Goal: Task Accomplishment & Management: Manage account settings

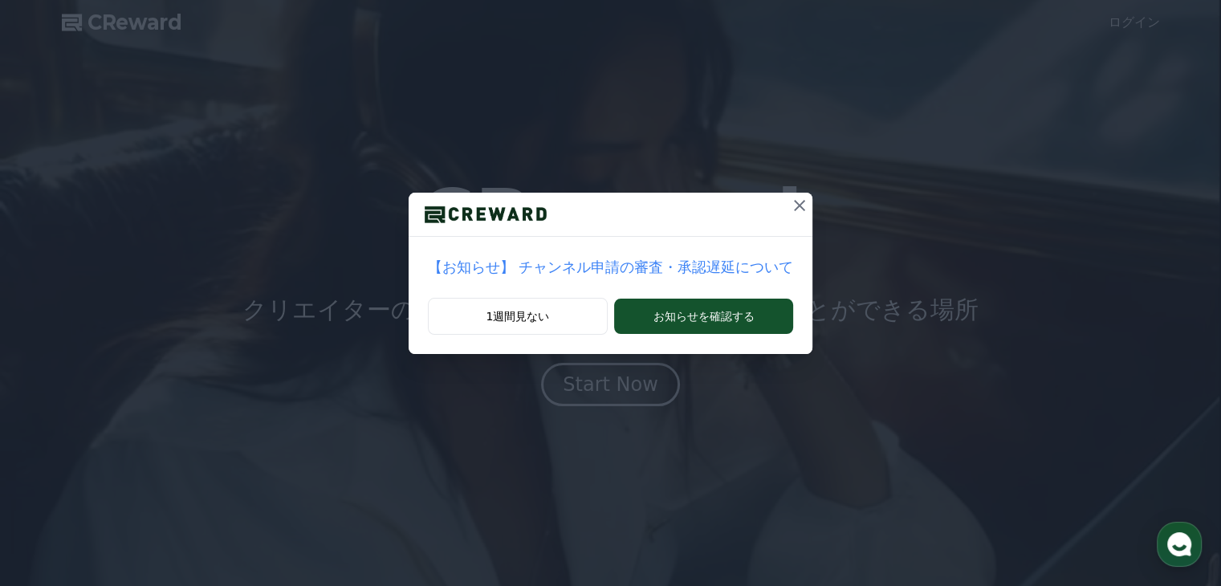
drag, startPoint x: 0, startPoint y: 0, endPoint x: 765, endPoint y: 204, distance: 792.0
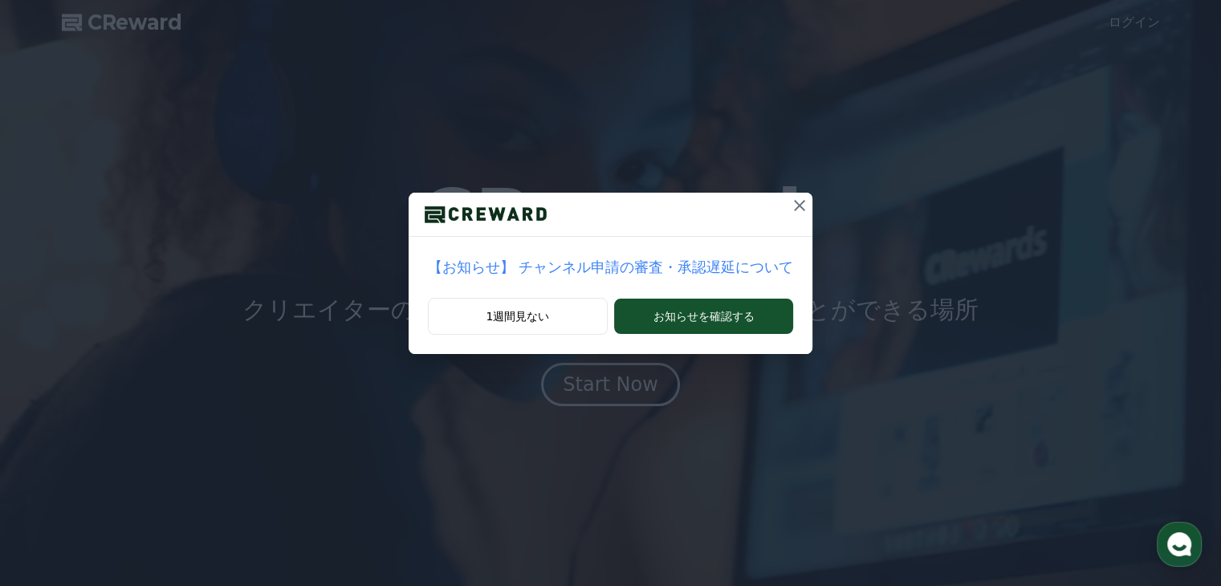
click at [790, 204] on icon at bounding box center [799, 205] width 19 height 19
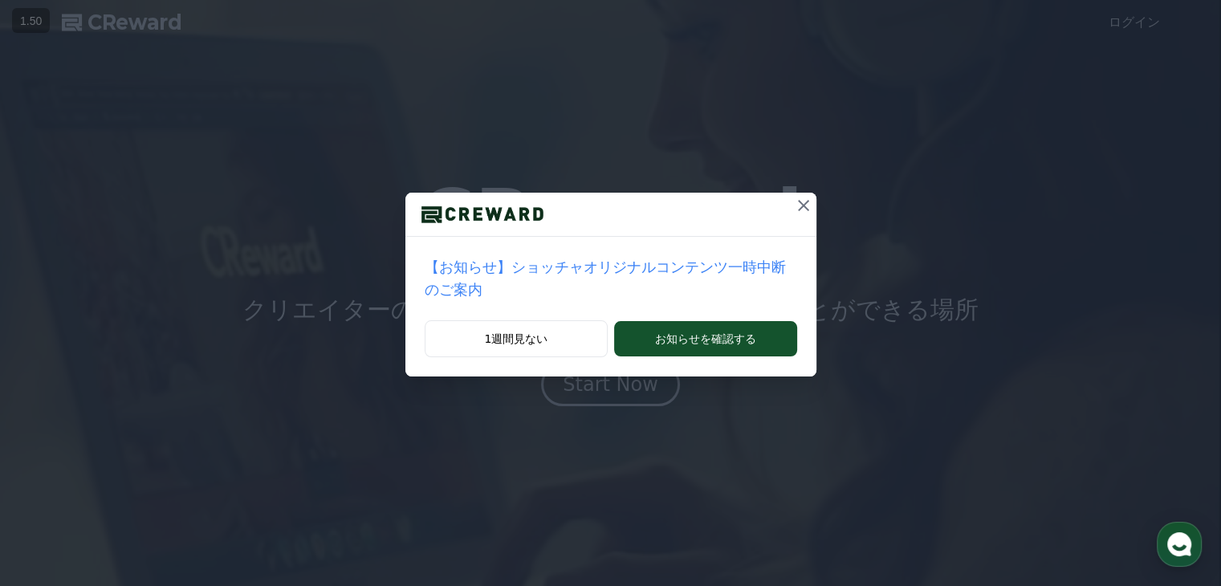
click at [798, 206] on icon at bounding box center [803, 205] width 11 height 11
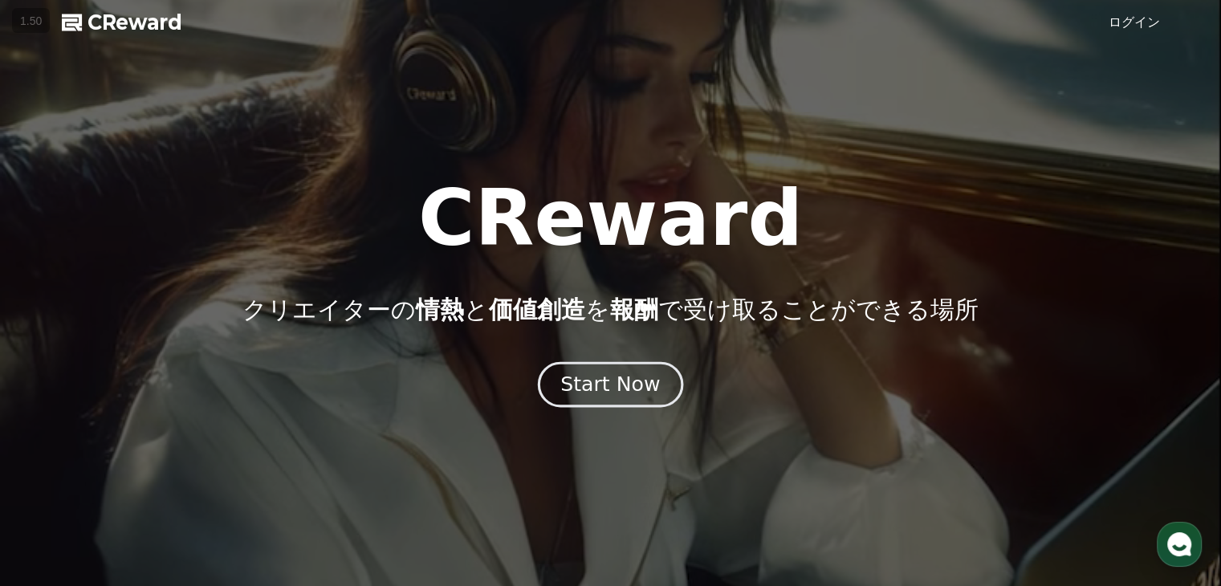
click at [620, 389] on div "Start Now" at bounding box center [611, 384] width 100 height 27
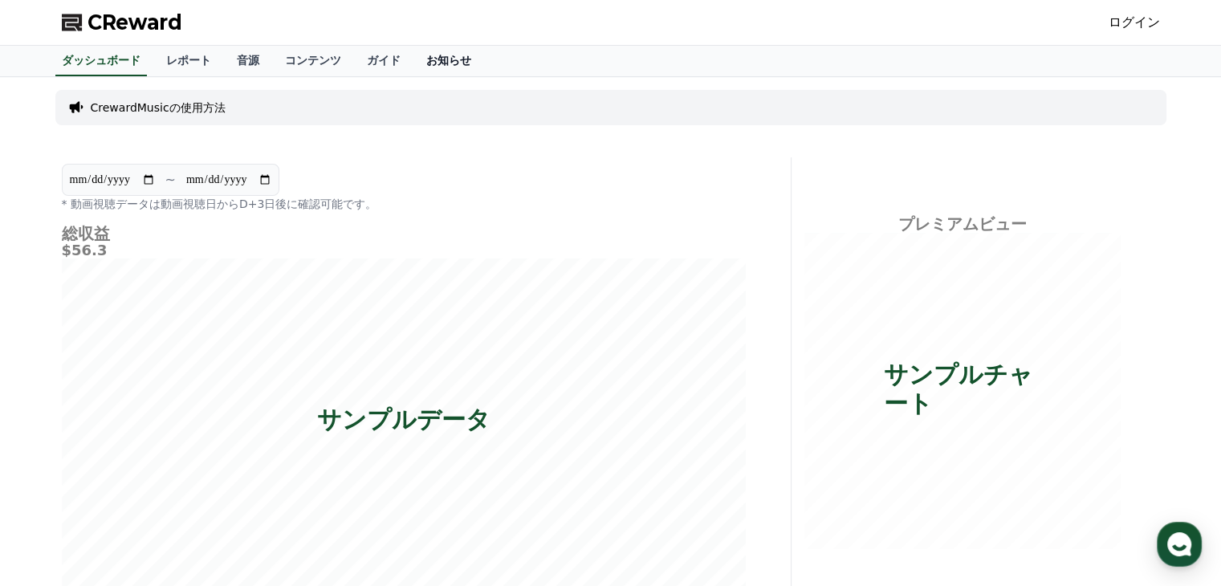
click at [414, 63] on link "お知らせ" at bounding box center [449, 61] width 71 height 31
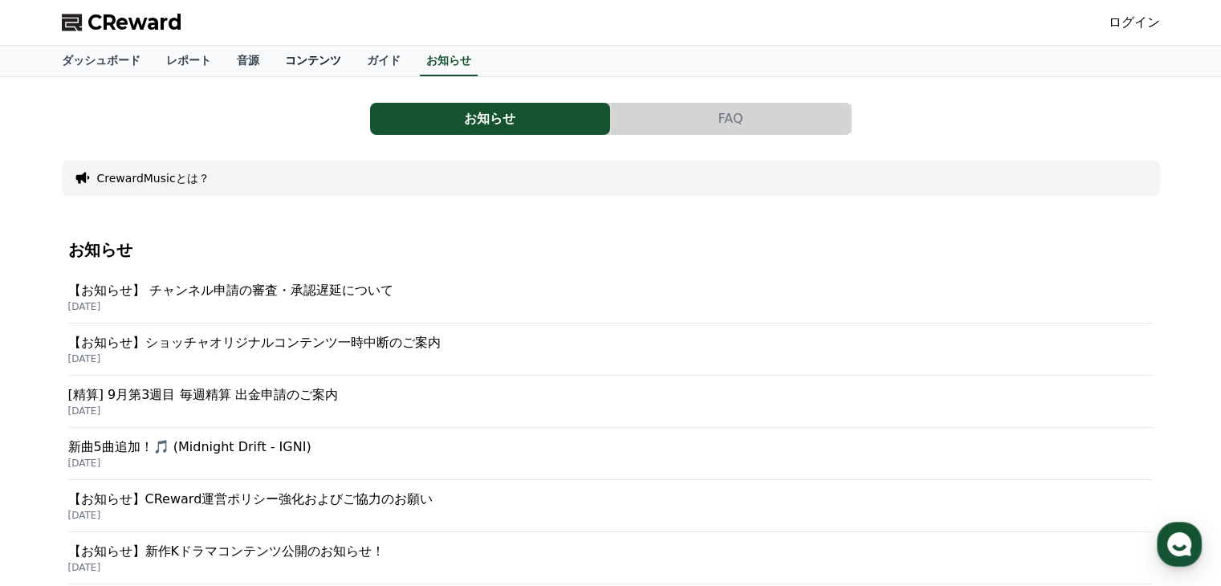
click at [307, 53] on link "コンテンツ" at bounding box center [313, 61] width 82 height 31
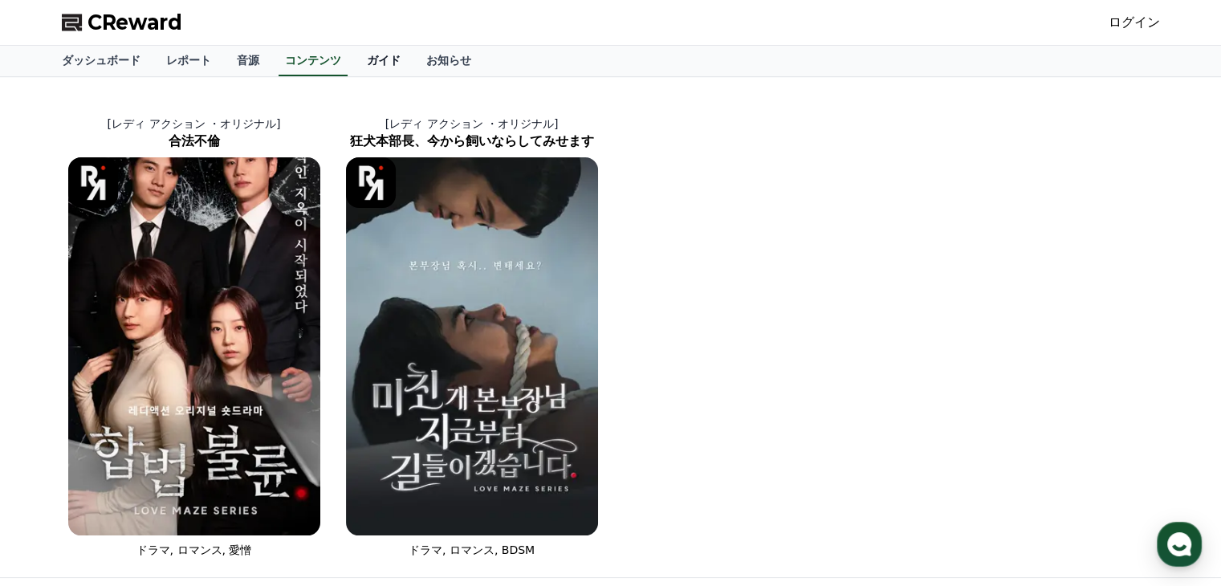
click at [354, 52] on link "ガイド" at bounding box center [383, 61] width 59 height 31
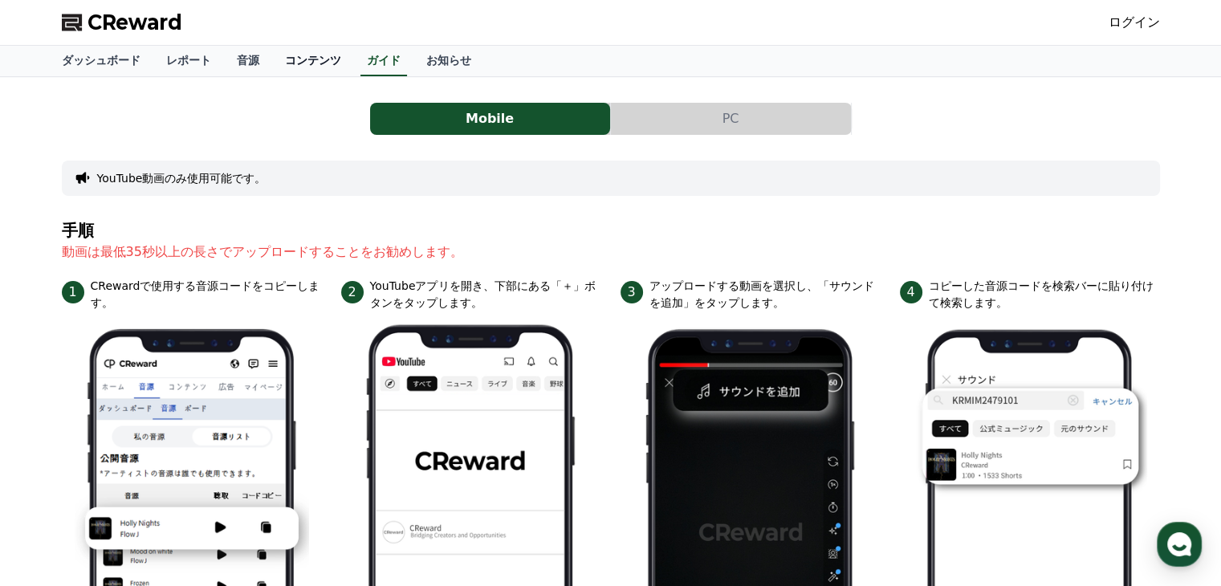
click at [290, 52] on link "コンテンツ" at bounding box center [313, 61] width 82 height 31
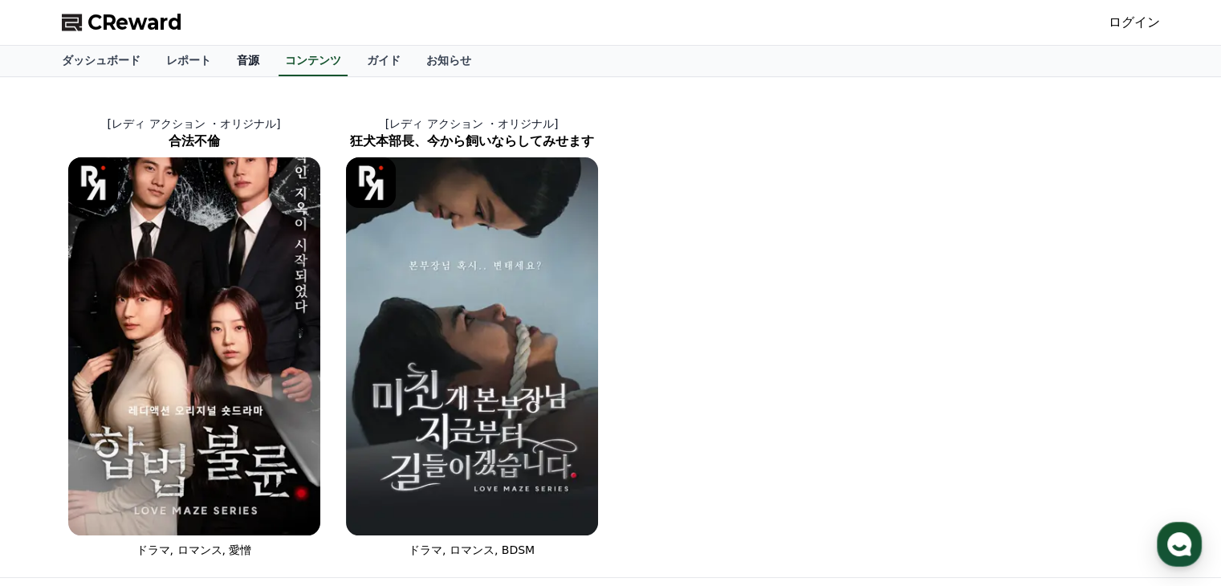
click at [230, 54] on link "音源" at bounding box center [248, 61] width 48 height 31
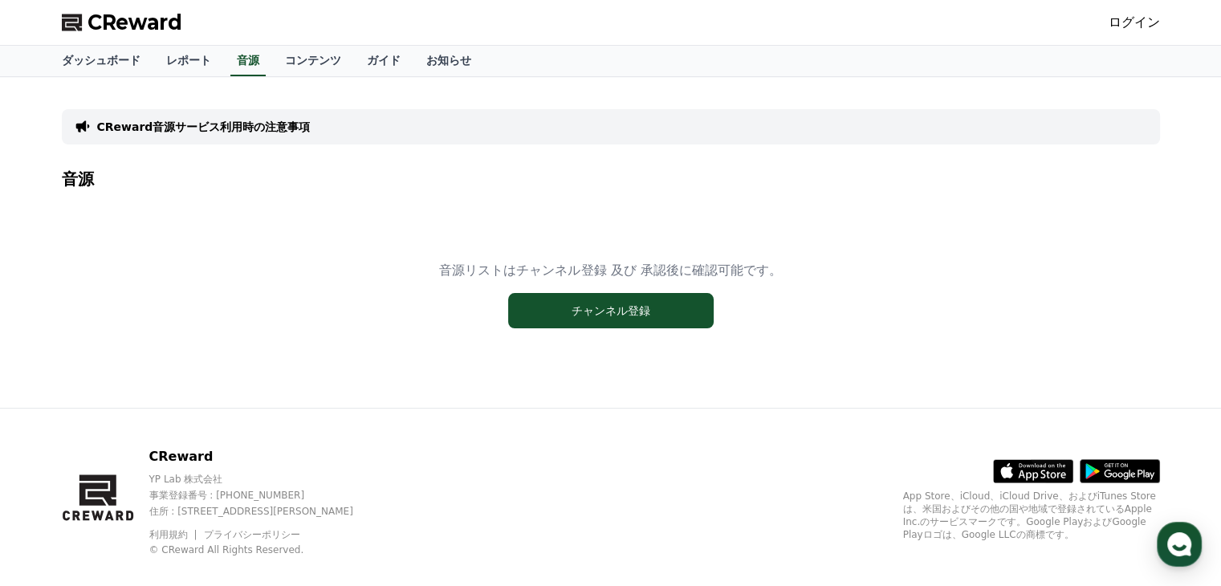
click at [583, 331] on div "音源リストはチャンネル登録 及び 承認後に確認可能です。 チャンネル登録" at bounding box center [611, 294] width 1099 height 201
click at [583, 320] on button "チャンネル登録" at bounding box center [611, 310] width 206 height 35
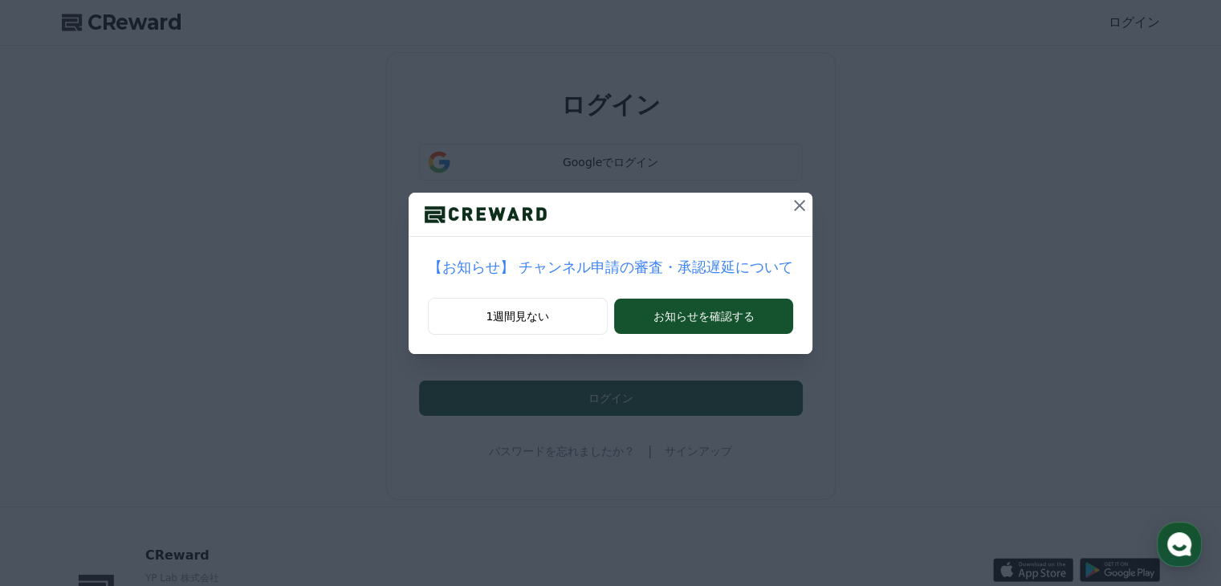
click at [790, 204] on icon at bounding box center [799, 205] width 19 height 19
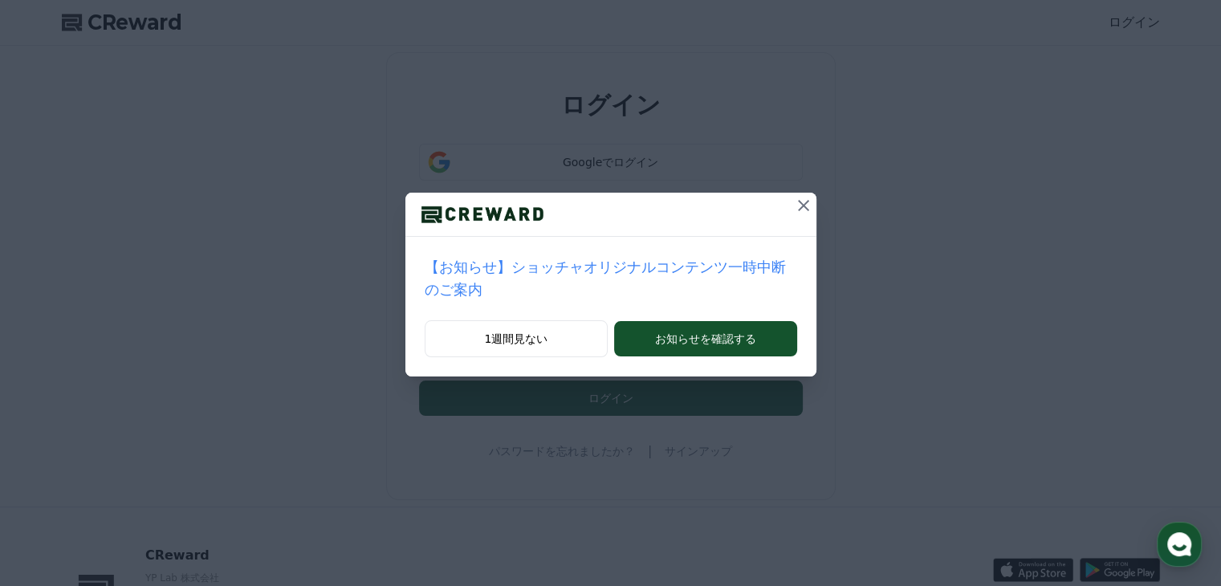
click at [793, 203] on button at bounding box center [804, 206] width 26 height 26
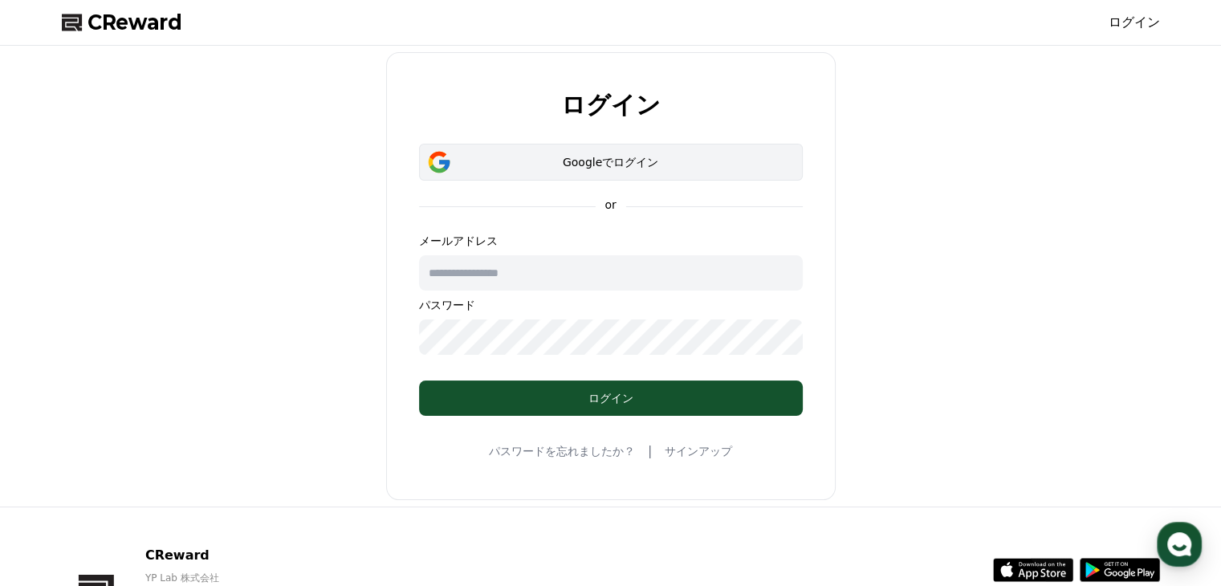
click at [633, 165] on div "Googleでログイン" at bounding box center [610, 162] width 337 height 16
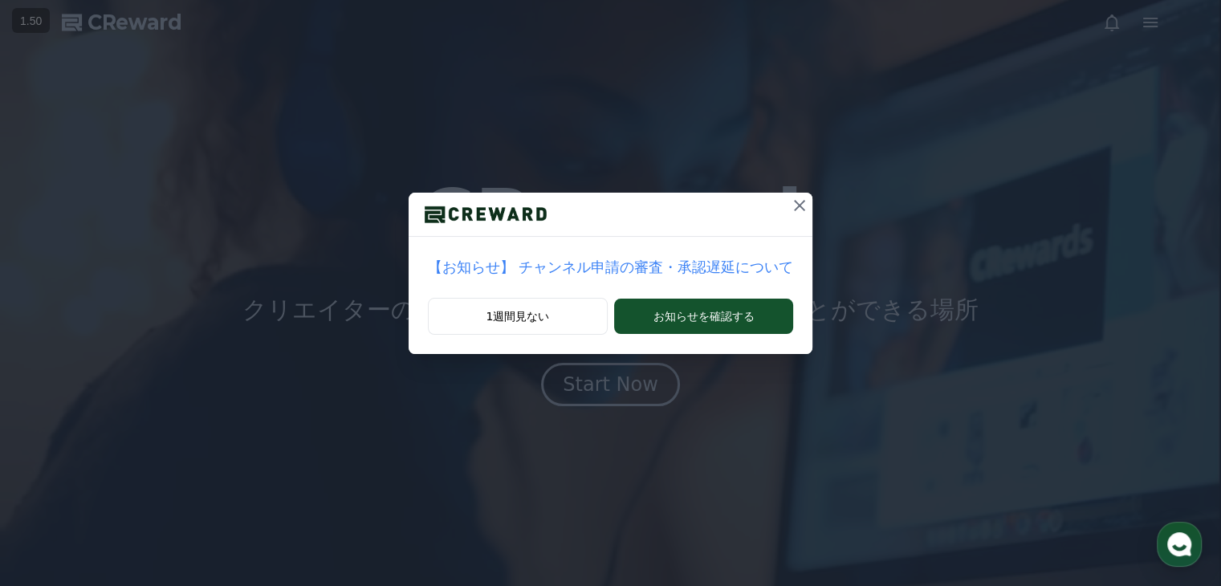
click at [794, 204] on icon at bounding box center [799, 205] width 11 height 11
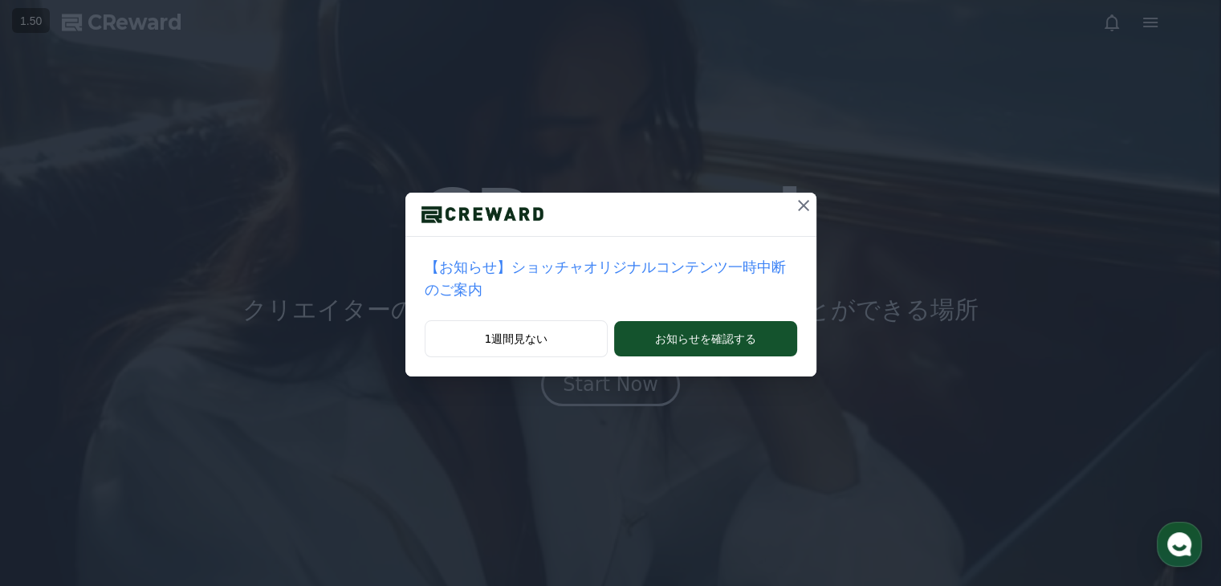
click at [798, 203] on icon at bounding box center [803, 205] width 11 height 11
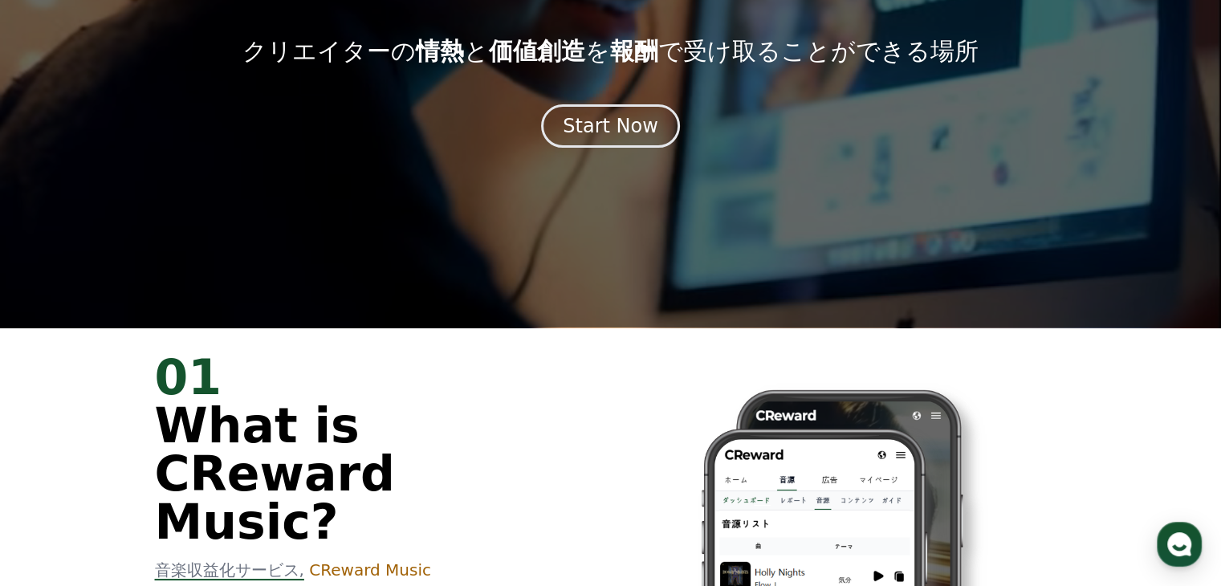
scroll to position [80, 0]
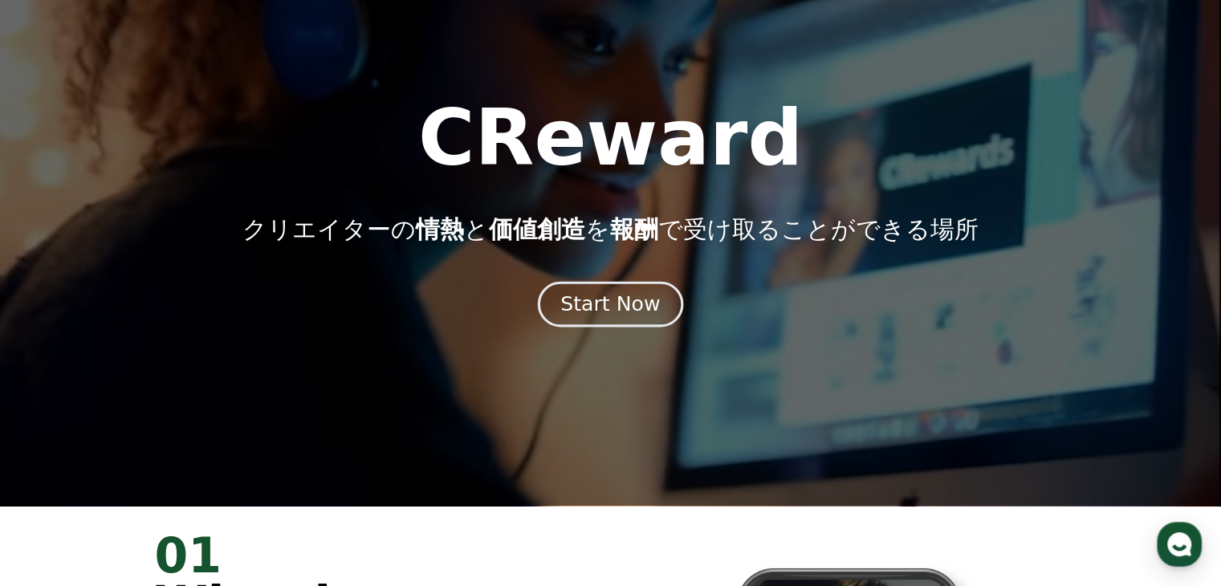
click at [639, 303] on div "Start Now" at bounding box center [611, 304] width 100 height 27
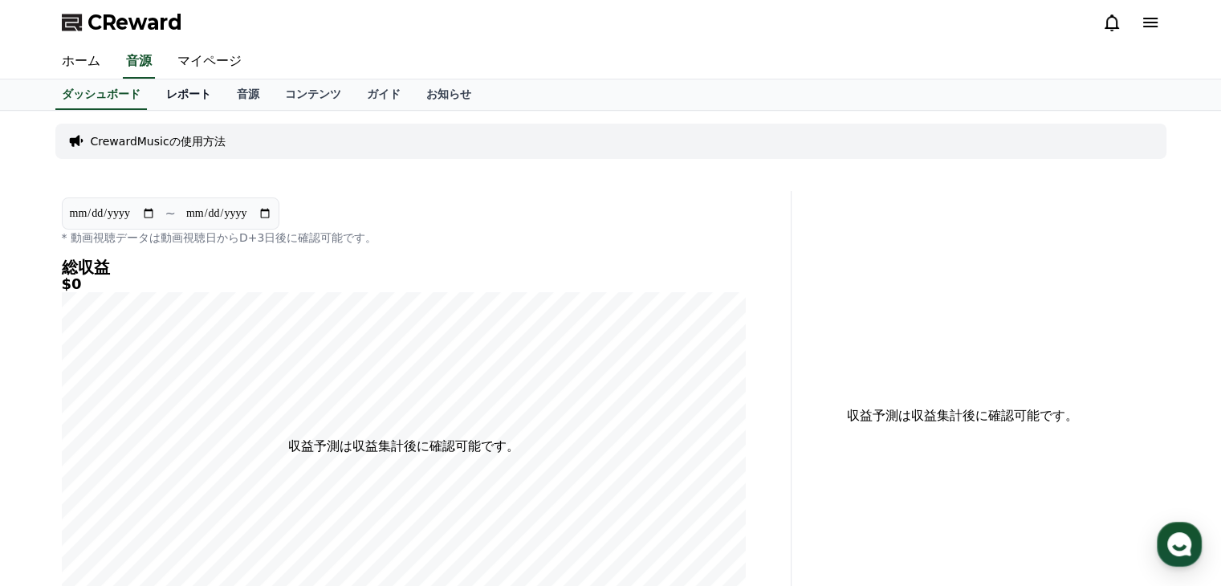
click at [164, 92] on link "レポート" at bounding box center [188, 95] width 71 height 31
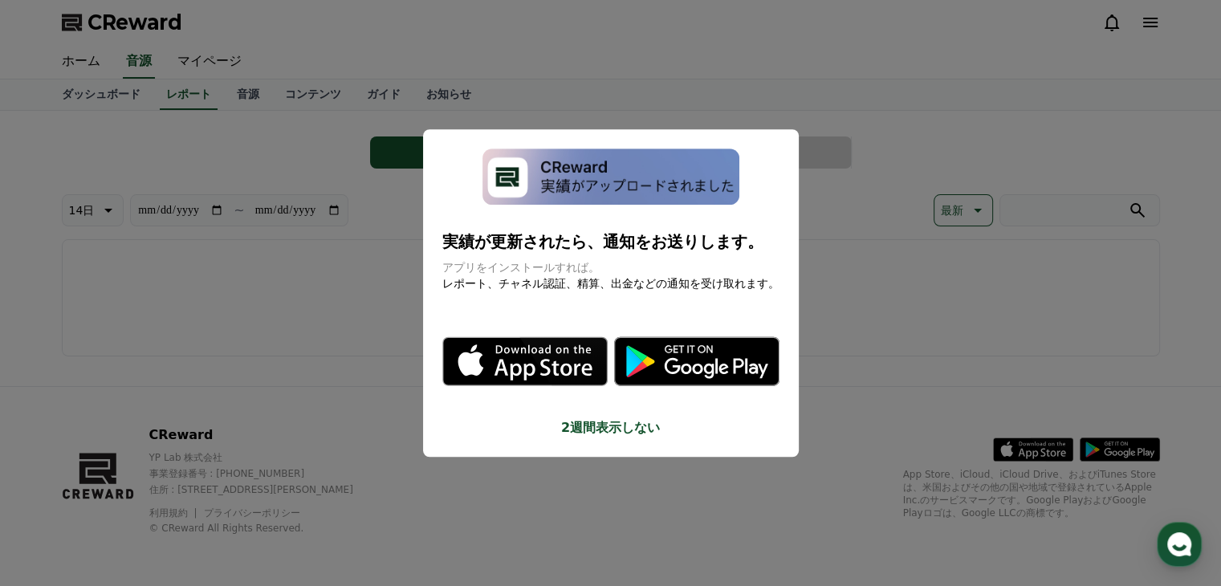
click at [202, 92] on button "close modal" at bounding box center [610, 293] width 1221 height 586
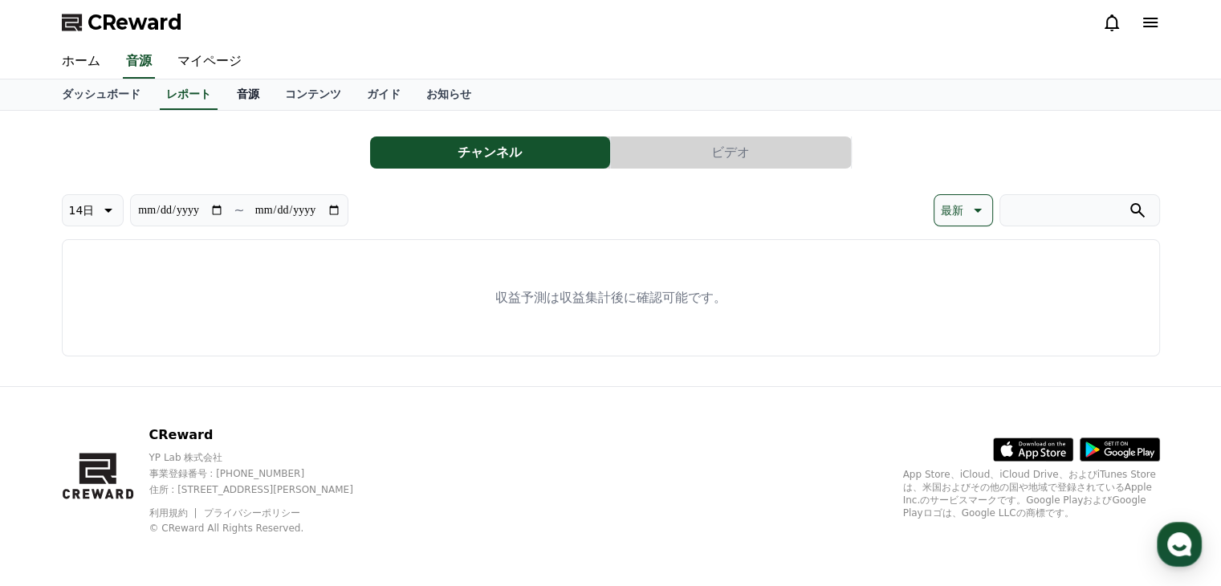
click at [224, 92] on link "音源" at bounding box center [248, 95] width 48 height 31
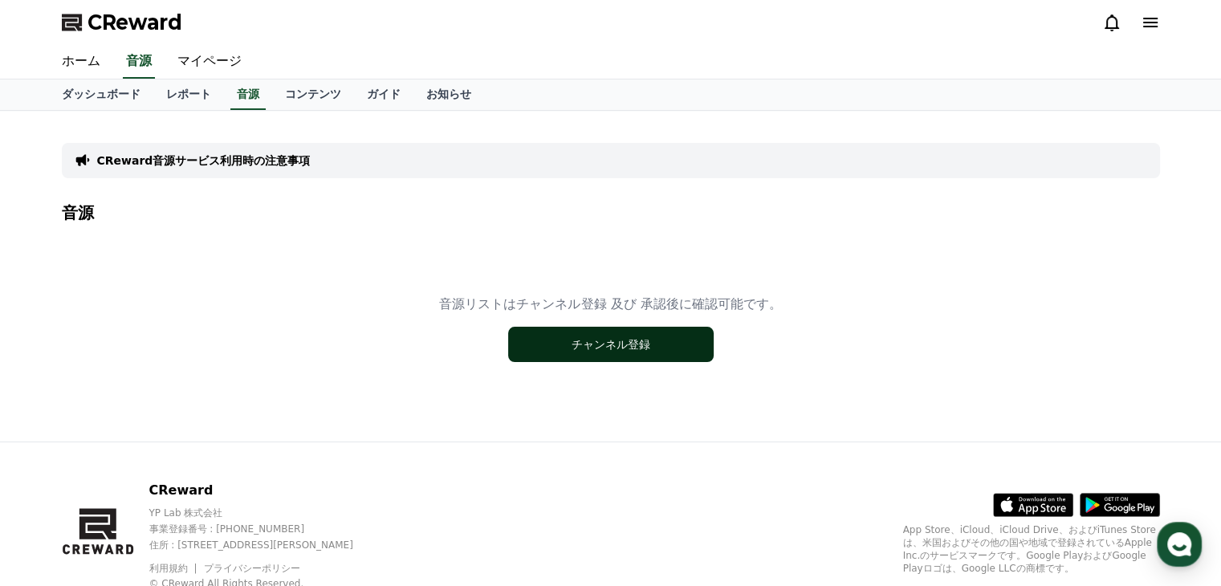
click at [642, 344] on button "チャンネル登録" at bounding box center [611, 344] width 206 height 35
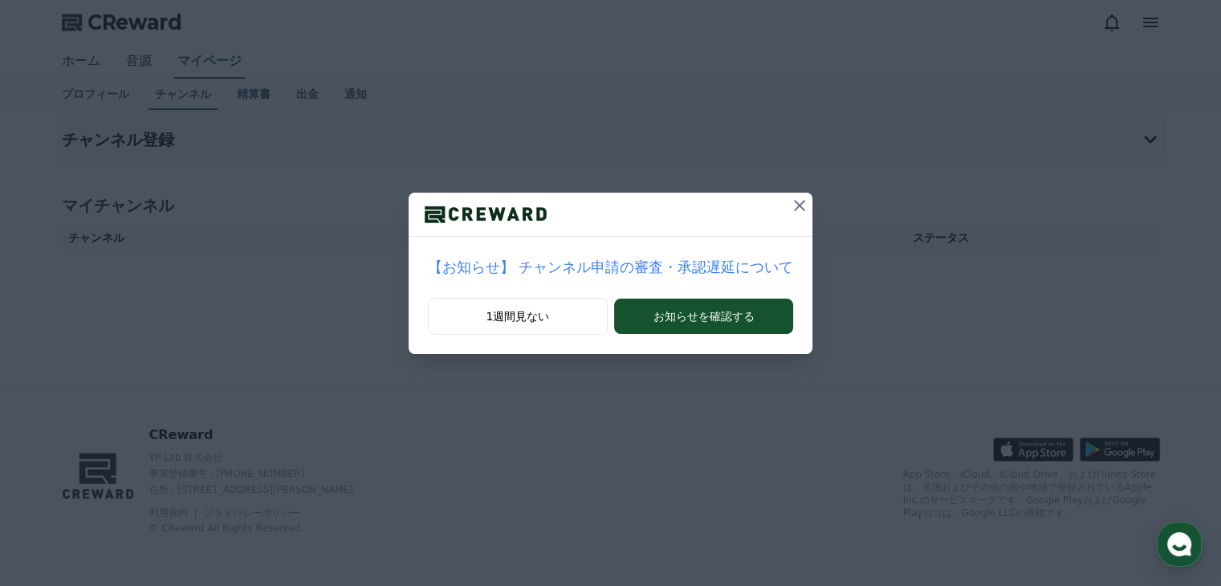
click at [794, 205] on icon at bounding box center [799, 205] width 11 height 11
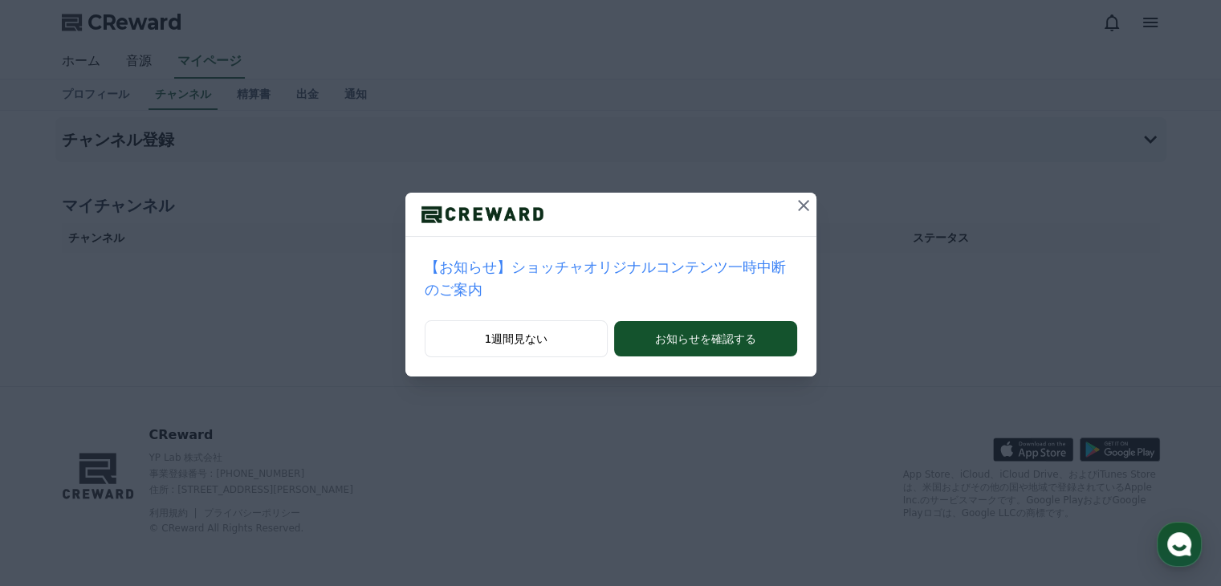
click at [791, 202] on button at bounding box center [804, 206] width 26 height 26
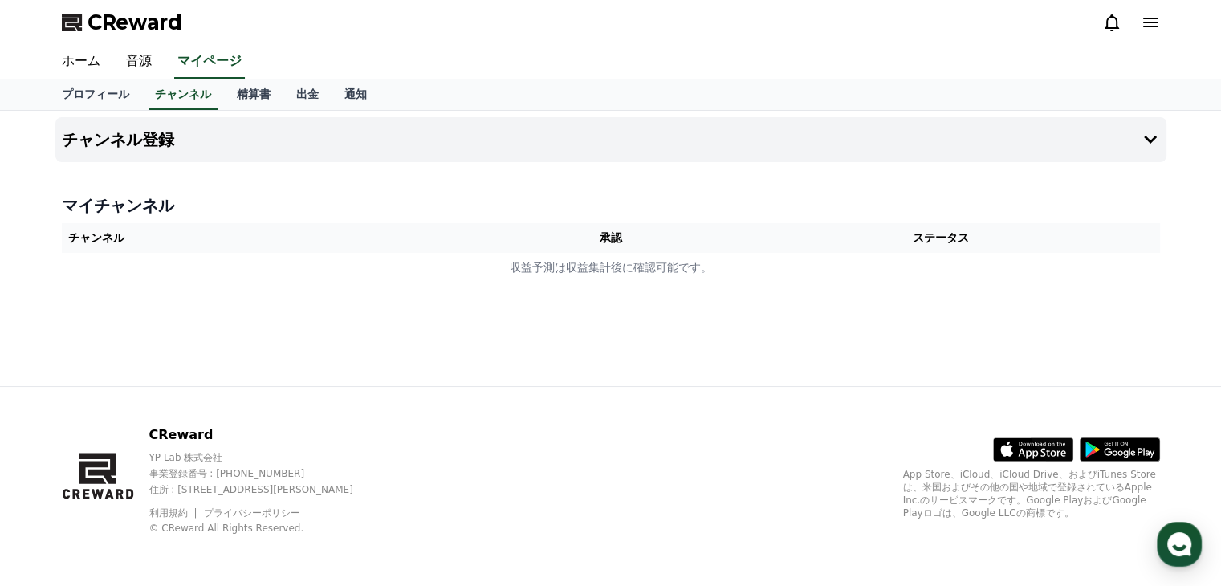
click at [128, 198] on h4 "マイチャンネル" at bounding box center [611, 205] width 1099 height 22
click at [104, 240] on th "チャンネル" at bounding box center [281, 238] width 438 height 30
click at [627, 230] on th "承認" at bounding box center [611, 238] width 224 height 30
click at [377, 144] on button "チャンネル登録" at bounding box center [610, 139] width 1111 height 45
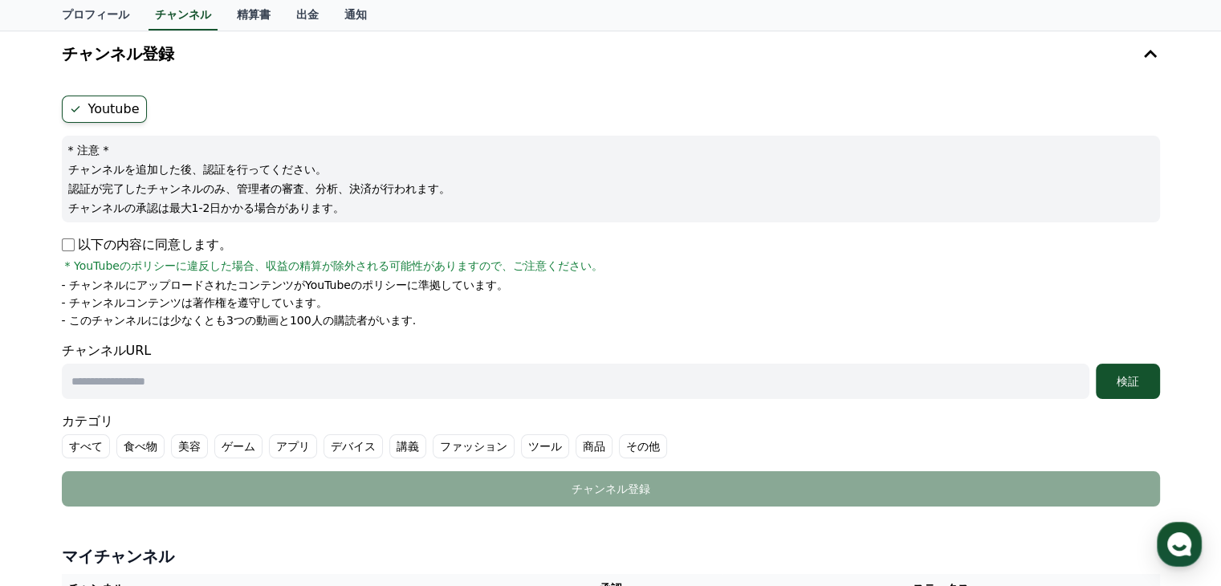
scroll to position [23, 0]
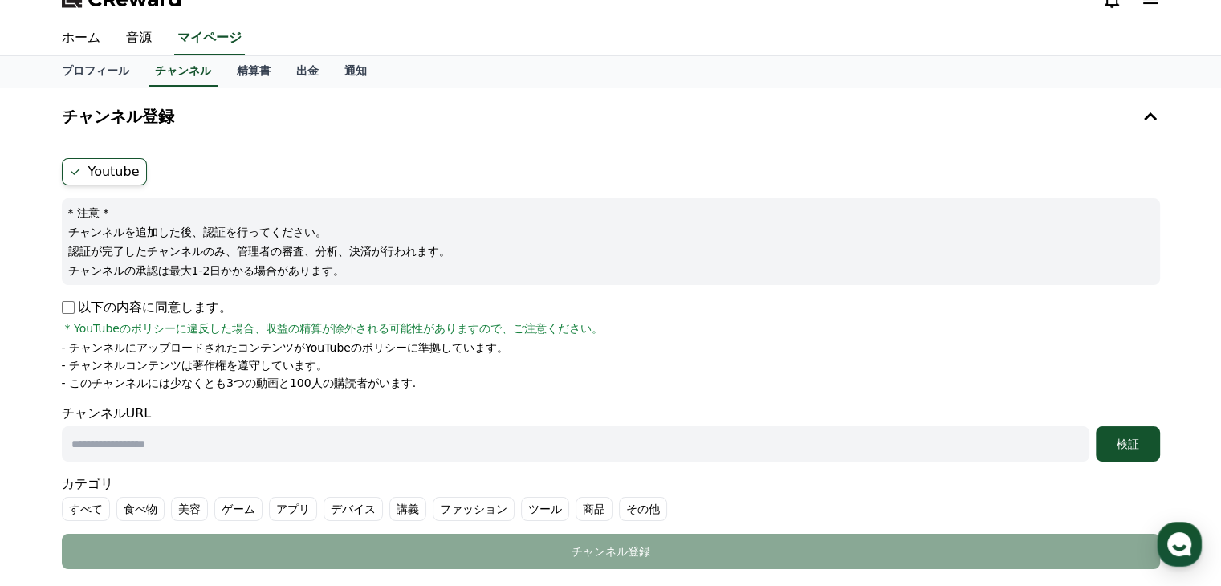
click at [106, 173] on label "Youtube" at bounding box center [104, 171] width 85 height 27
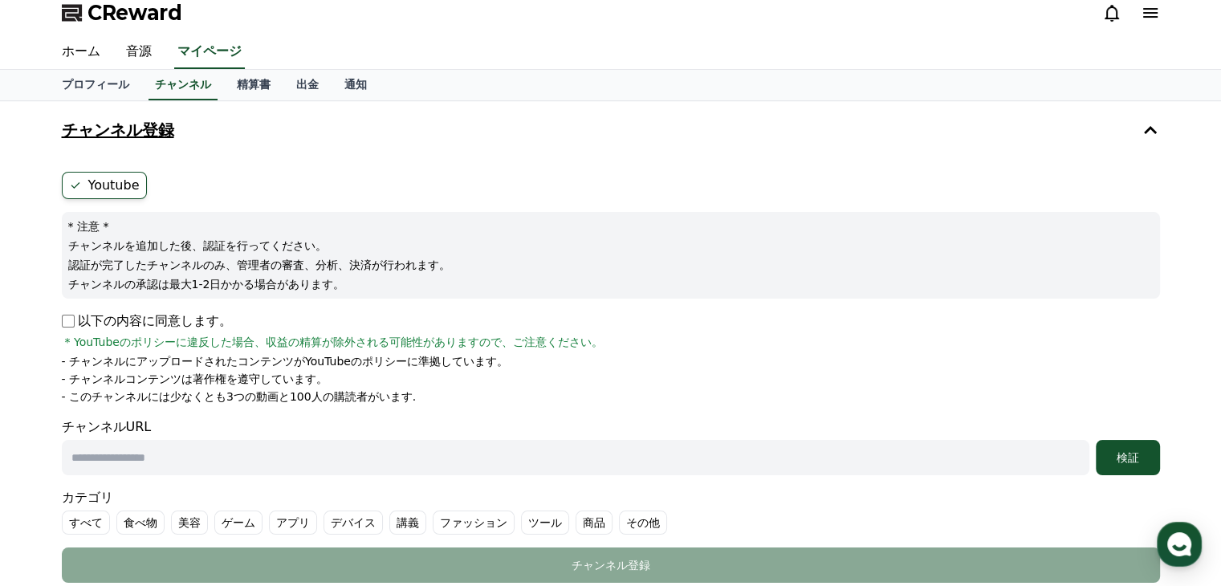
scroll to position [0, 0]
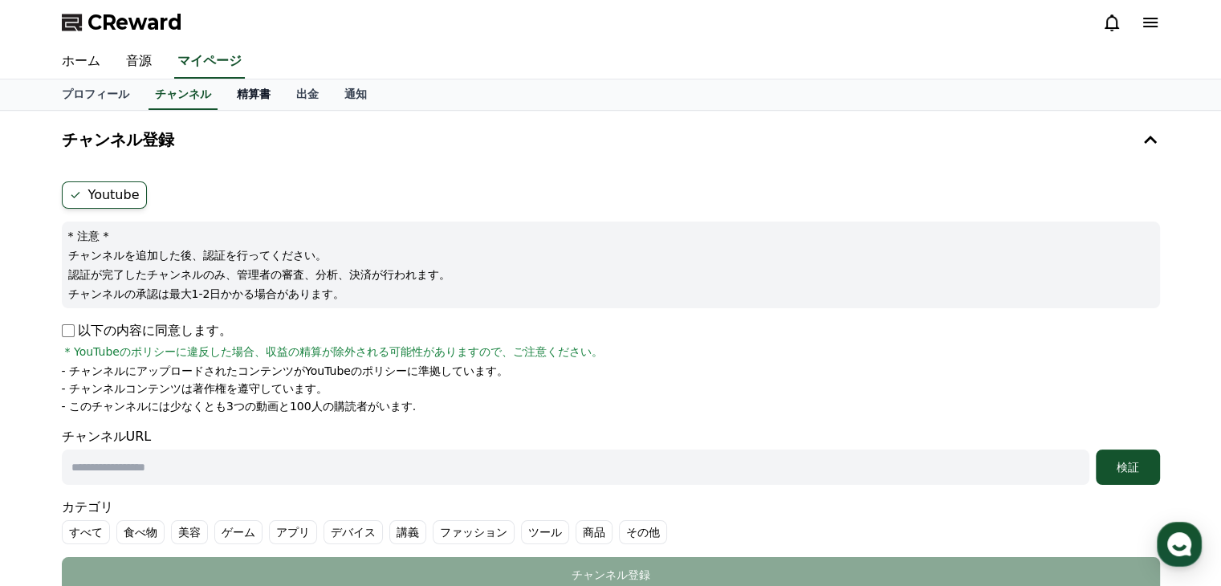
click at [224, 94] on link "精算書" at bounding box center [253, 95] width 59 height 31
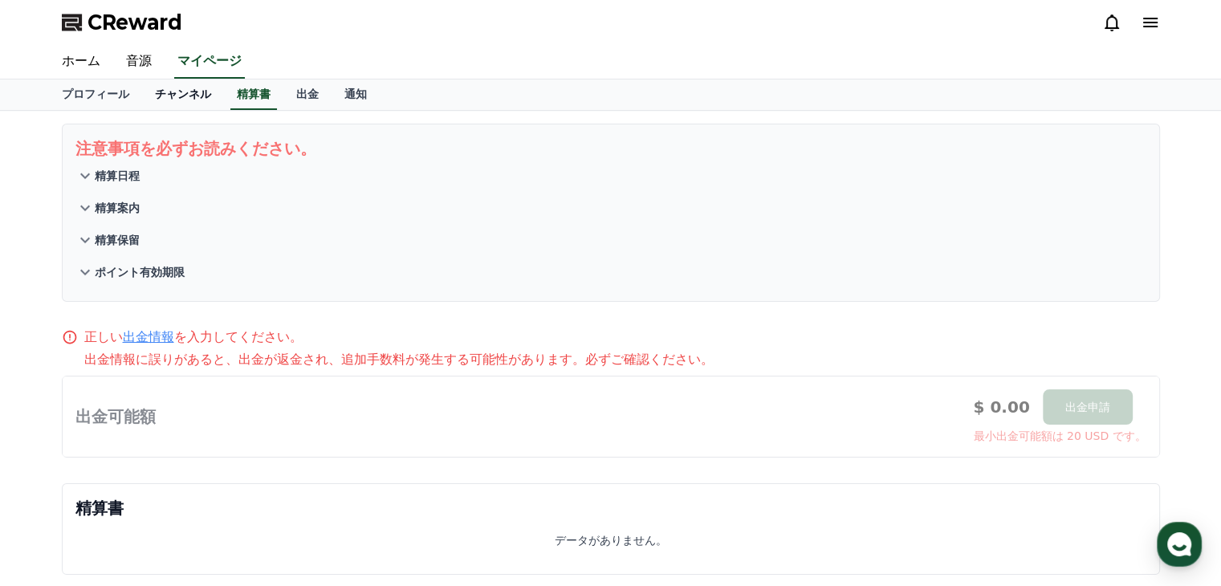
click at [142, 81] on link "チャンネル" at bounding box center [183, 95] width 82 height 31
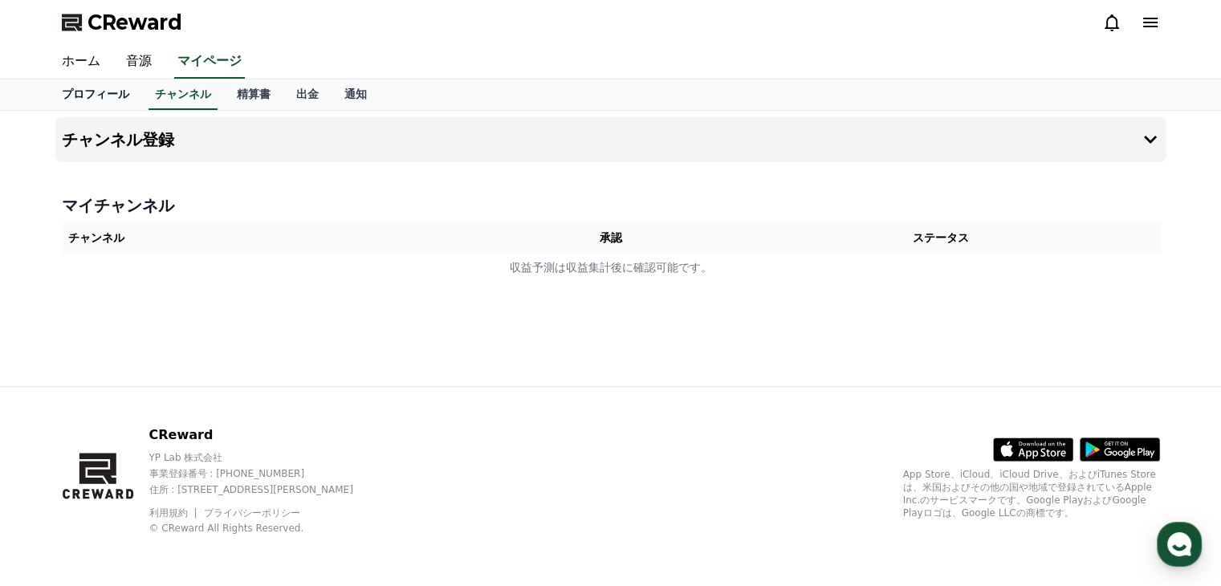
click at [78, 96] on link "プロフィール" at bounding box center [95, 95] width 93 height 31
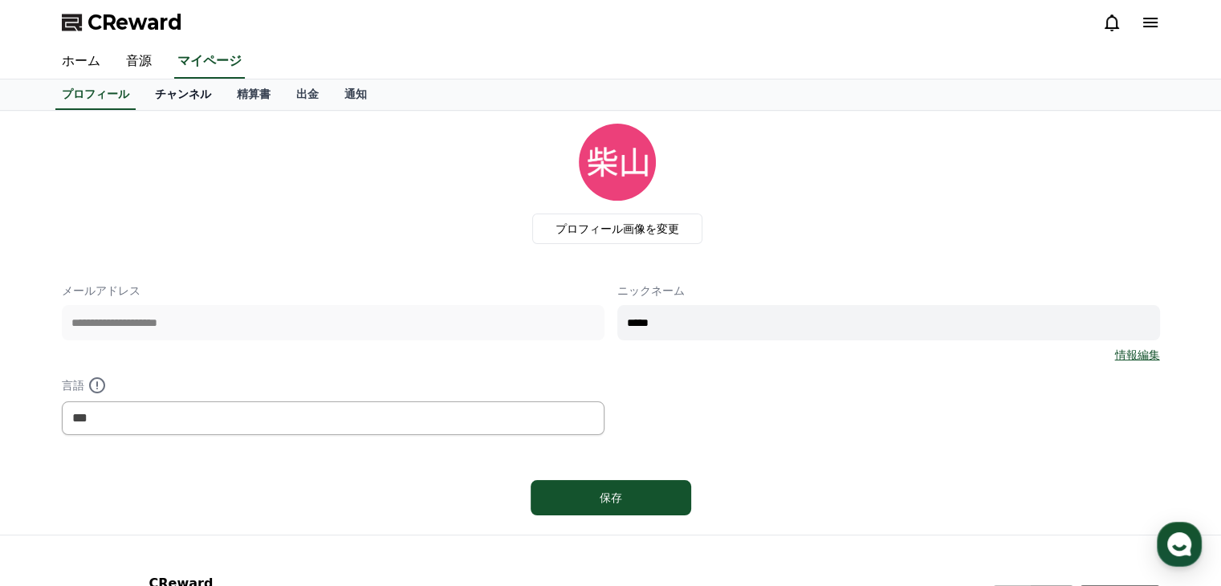
click at [145, 96] on link "チャンネル" at bounding box center [183, 95] width 82 height 31
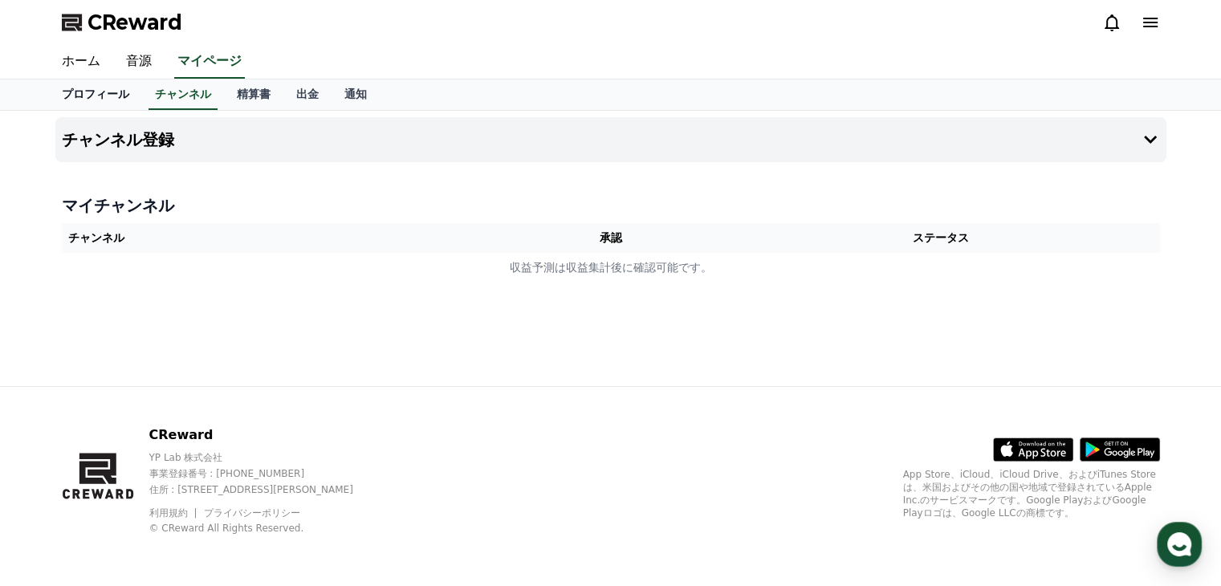
click at [104, 94] on link "プロフィール" at bounding box center [95, 95] width 93 height 31
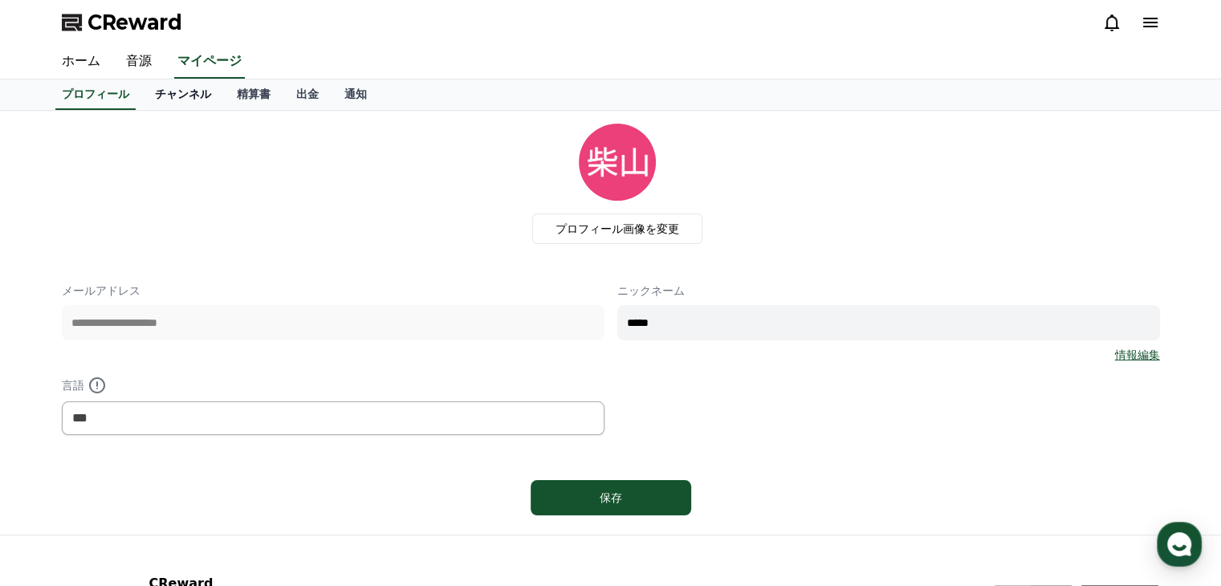
click at [149, 100] on link "チャンネル" at bounding box center [183, 95] width 82 height 31
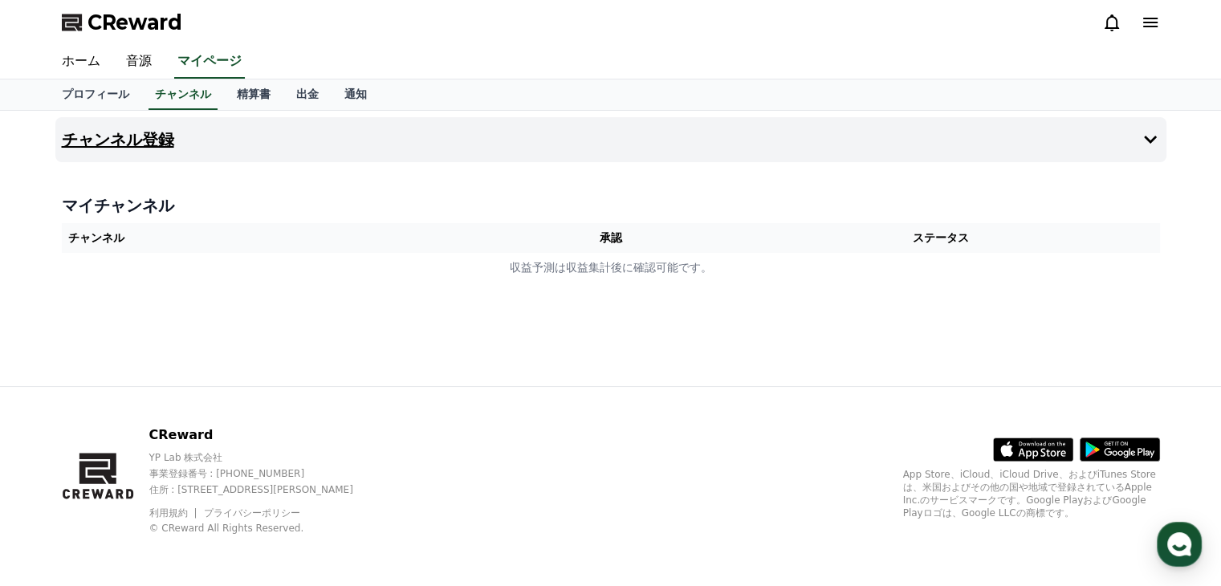
click at [228, 142] on button "チャンネル登録" at bounding box center [610, 139] width 1111 height 45
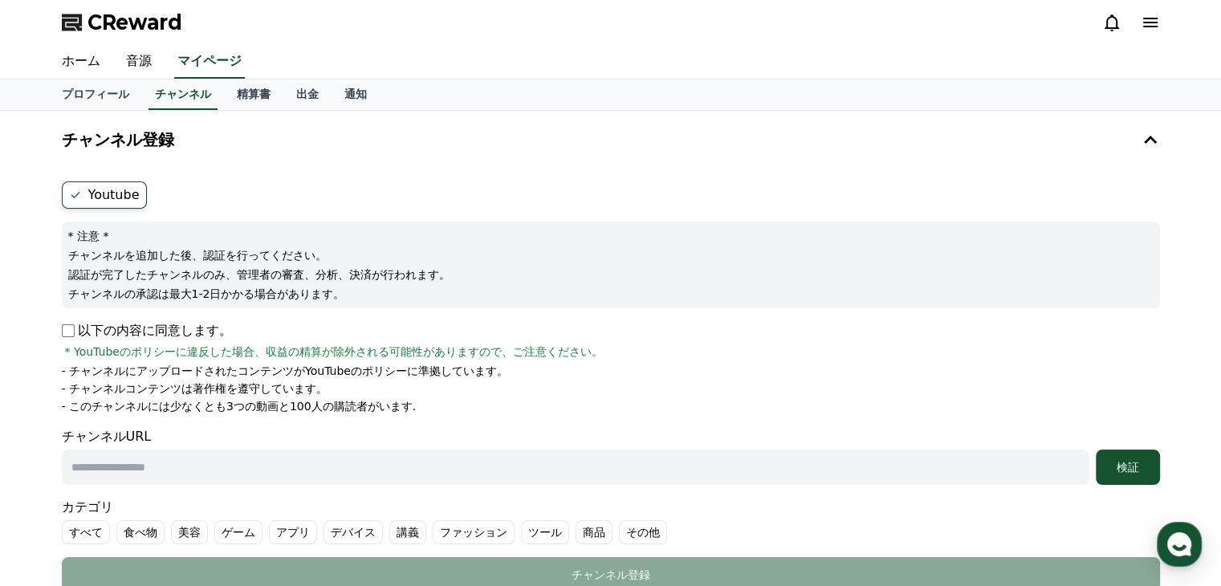
click at [89, 191] on label "Youtube" at bounding box center [104, 194] width 85 height 27
click at [76, 194] on icon at bounding box center [75, 195] width 9 height 6
click at [124, 466] on input "text" at bounding box center [576, 467] width 1028 height 35
paste input "**********"
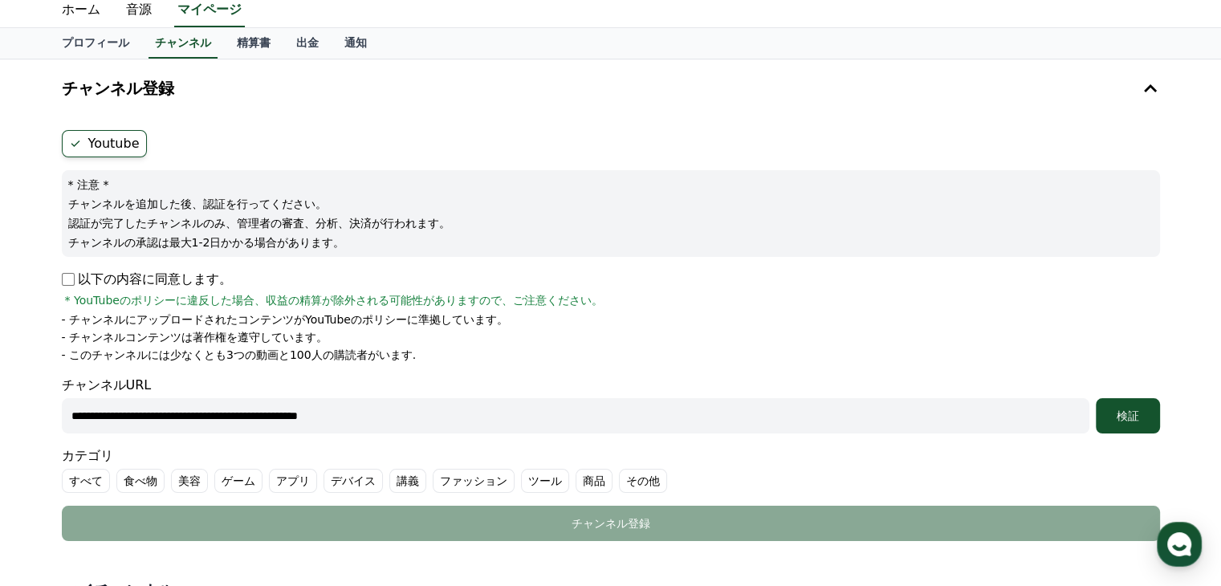
scroll to position [161, 0]
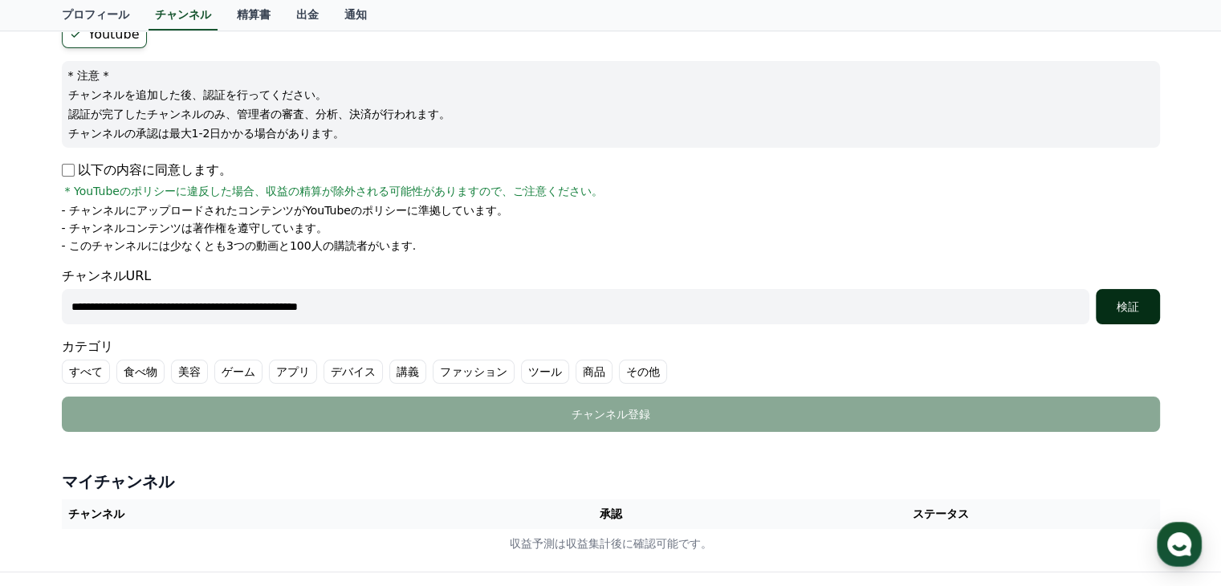
type input "**********"
click at [1122, 309] on div "検証" at bounding box center [1128, 307] width 51 height 16
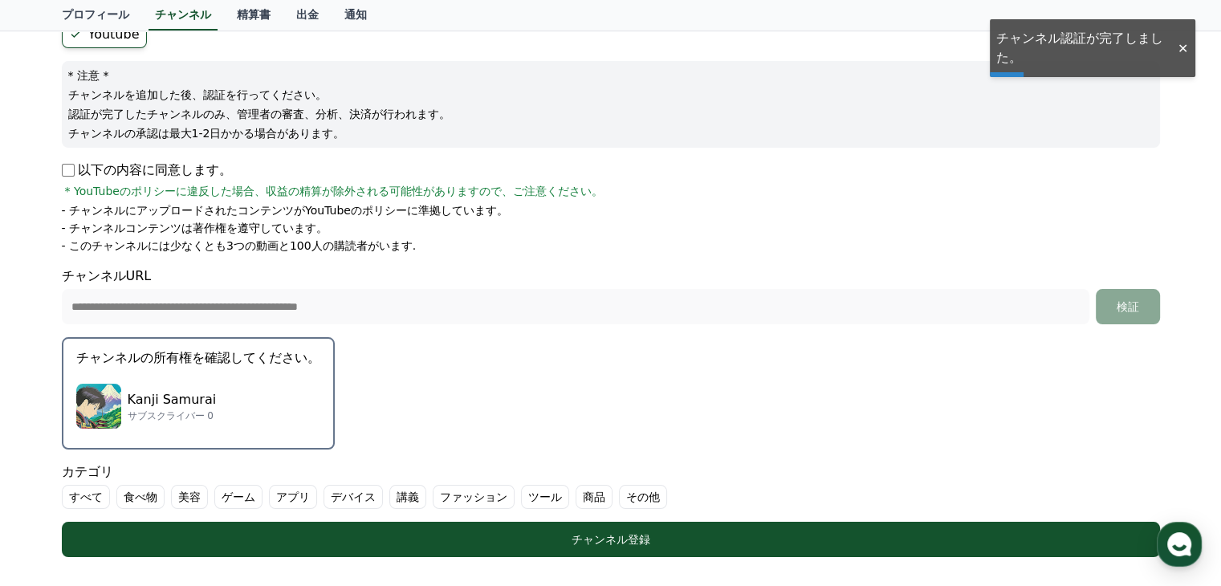
scroll to position [241, 0]
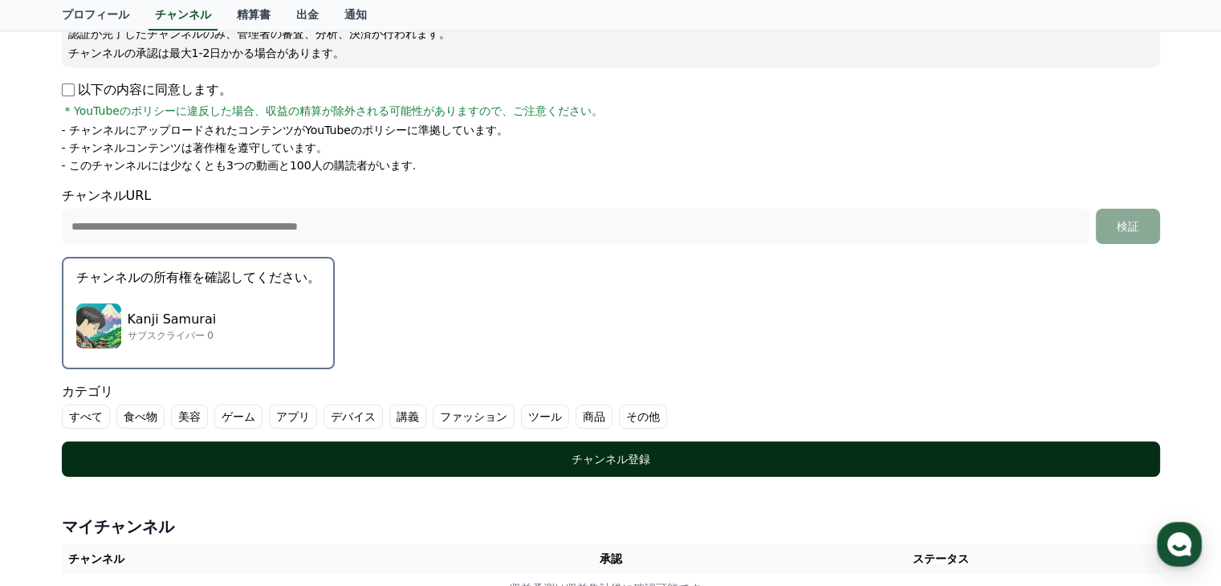
click at [312, 453] on div "チャンネル登録" at bounding box center [611, 459] width 1034 height 16
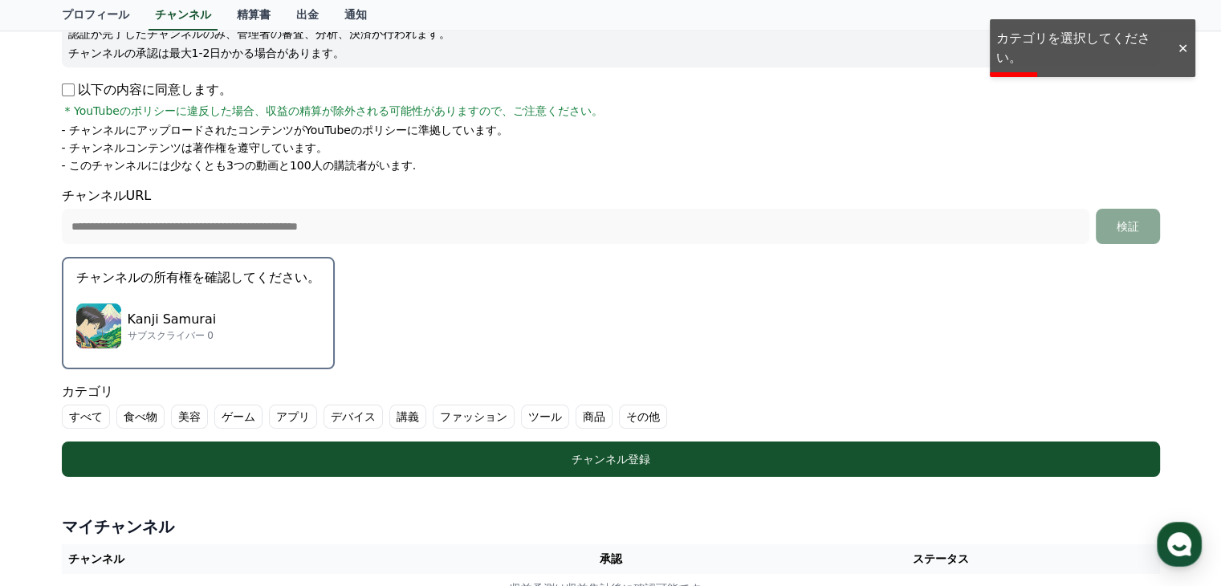
click at [619, 410] on label "その他" at bounding box center [643, 417] width 48 height 24
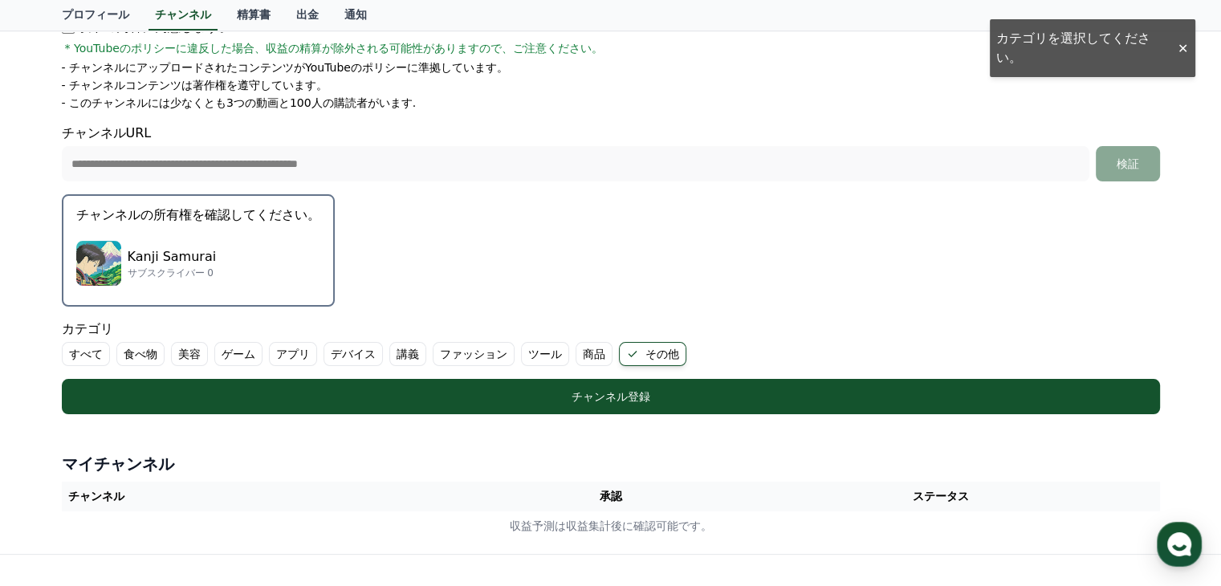
scroll to position [321, 0]
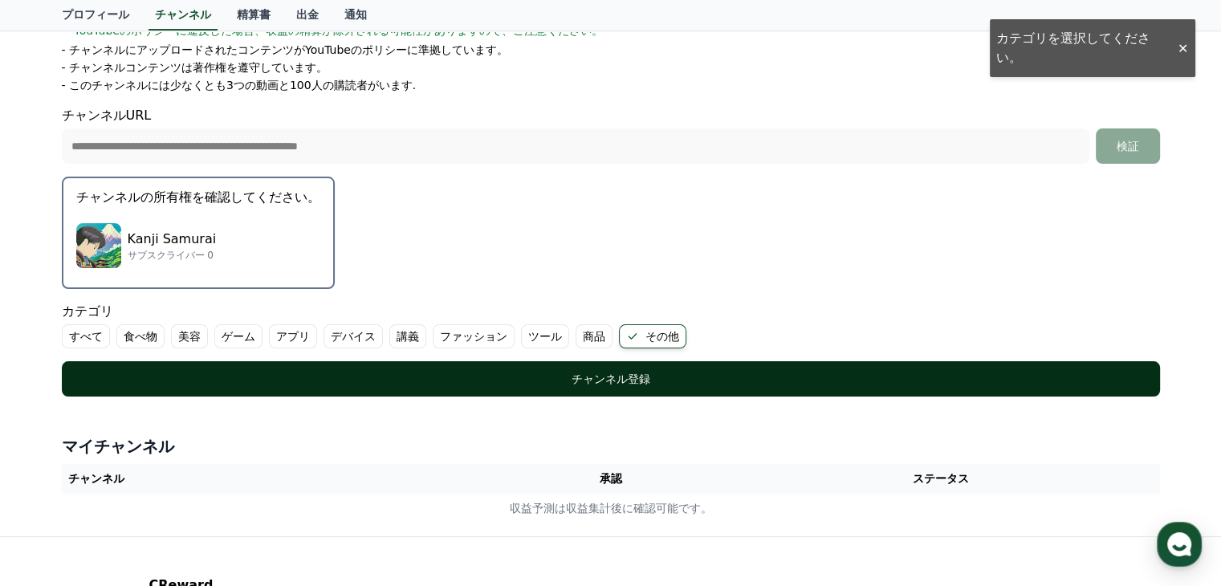
click at [392, 381] on div "チャンネル登録" at bounding box center [611, 379] width 1034 height 16
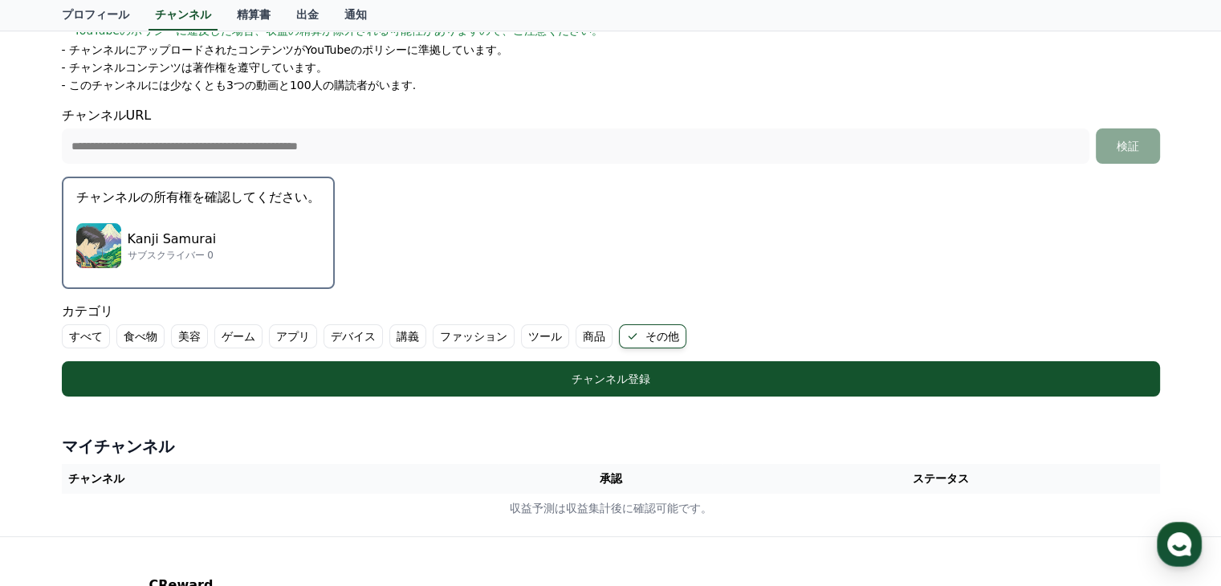
click at [254, 228] on div "Kanji Samurai サブスクライバー 0" at bounding box center [198, 246] width 244 height 64
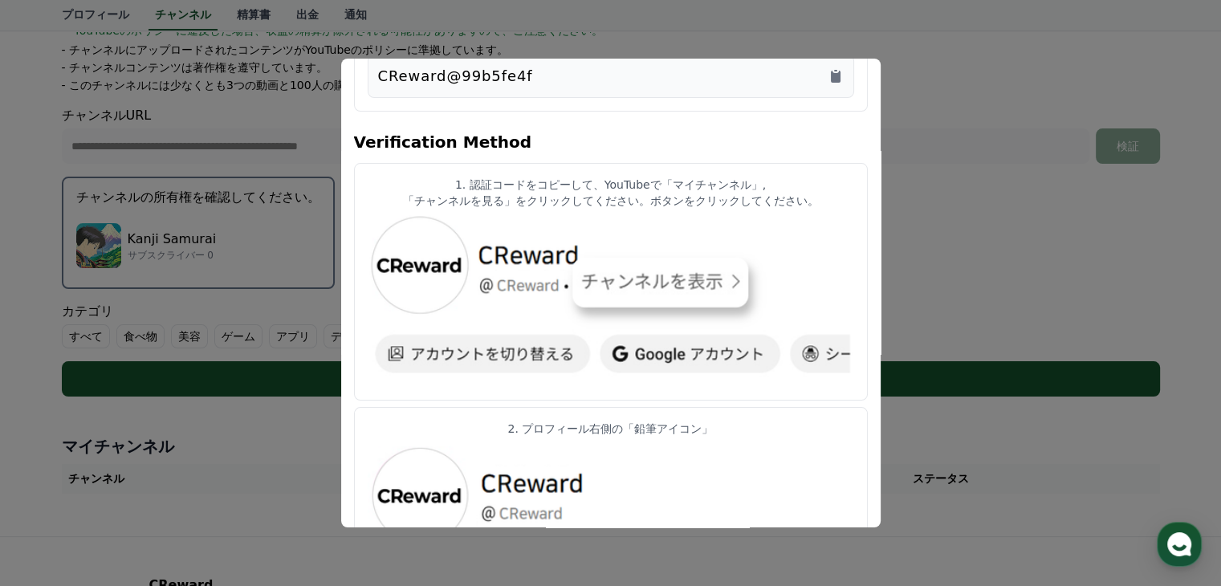
scroll to position [0, 0]
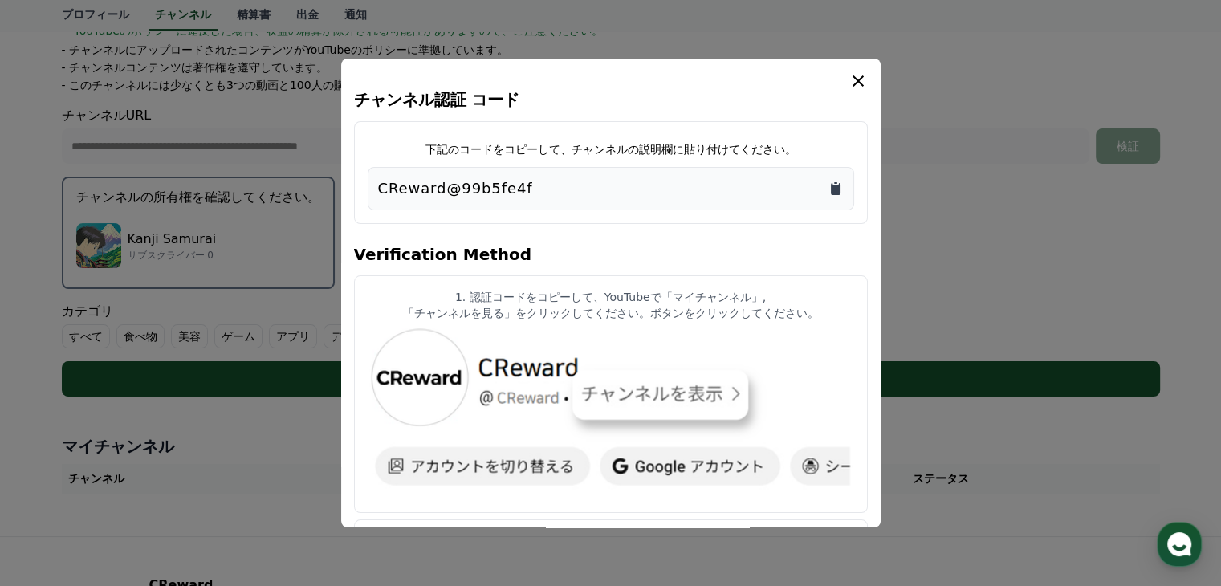
click at [841, 188] on icon "Copy to clipboard" at bounding box center [836, 189] width 16 height 16
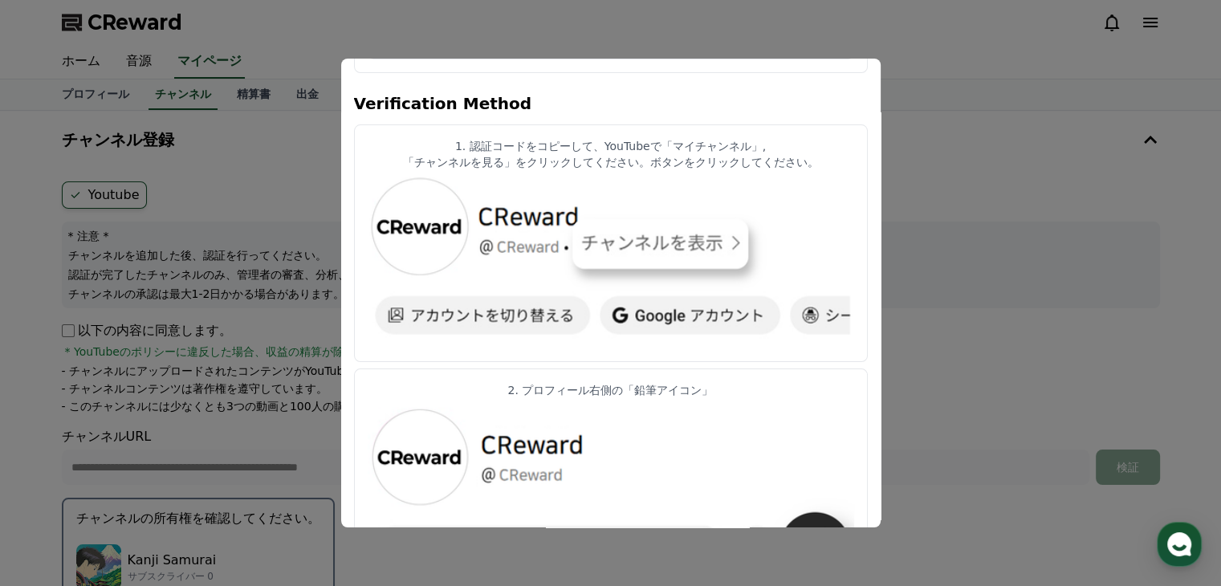
scroll to position [161, 0]
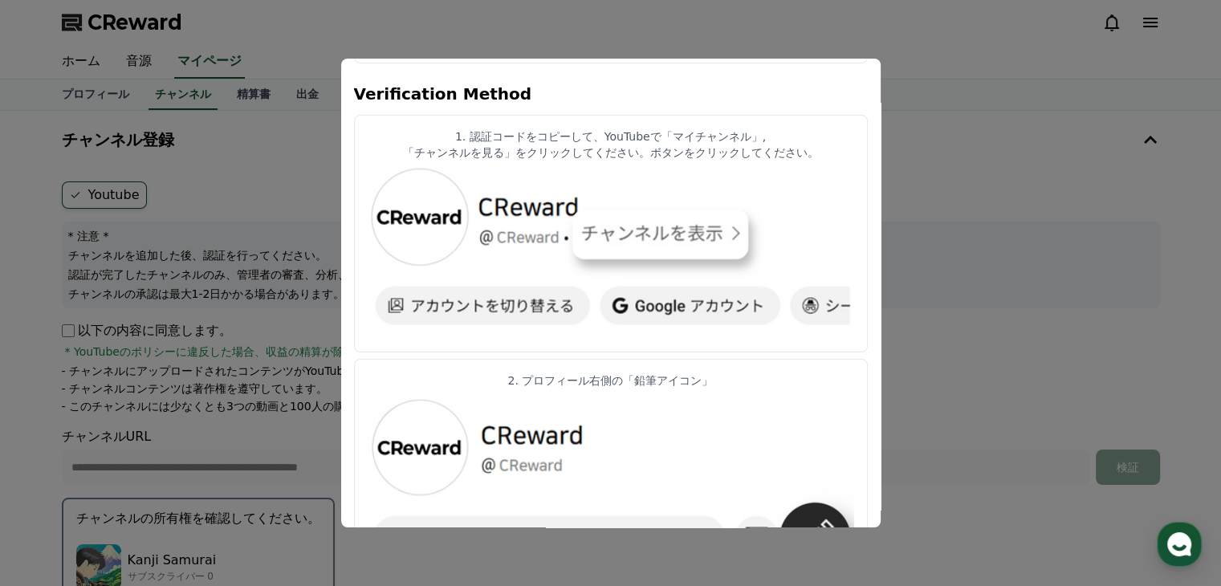
click at [966, 205] on button "close modal" at bounding box center [610, 293] width 1221 height 586
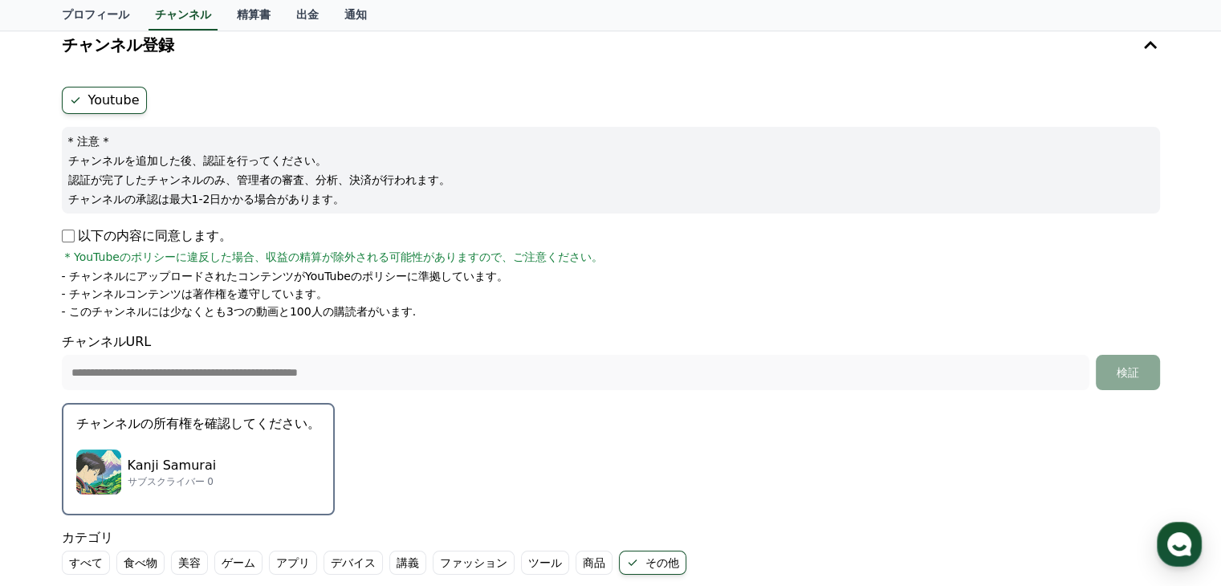
scroll to position [321, 0]
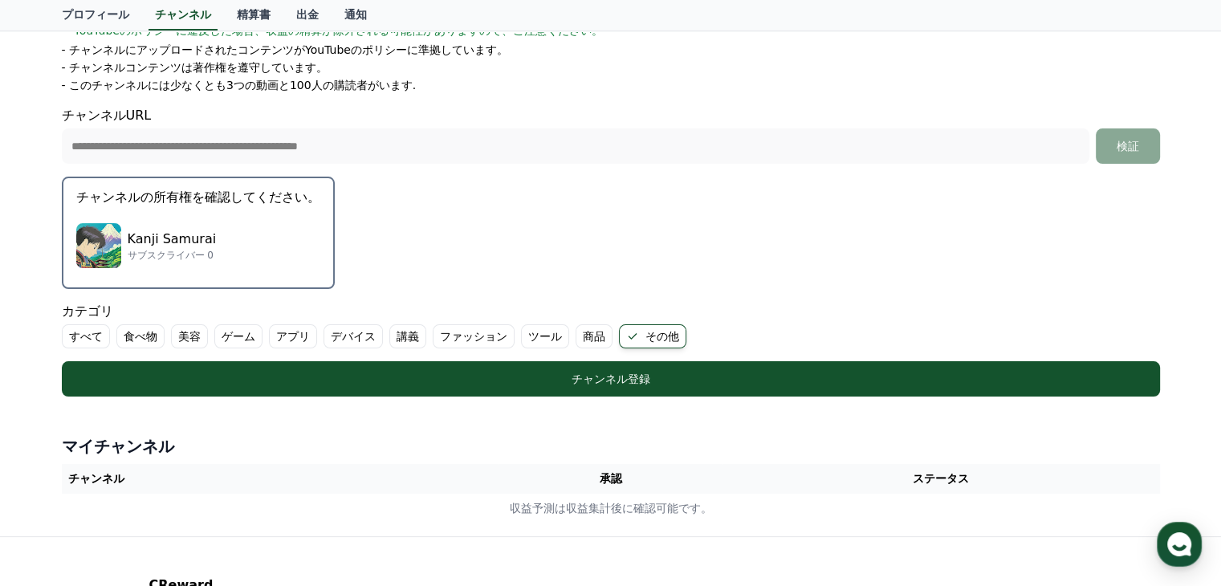
click at [251, 255] on div "Kanji Samurai サブスクライバー 0" at bounding box center [198, 246] width 244 height 64
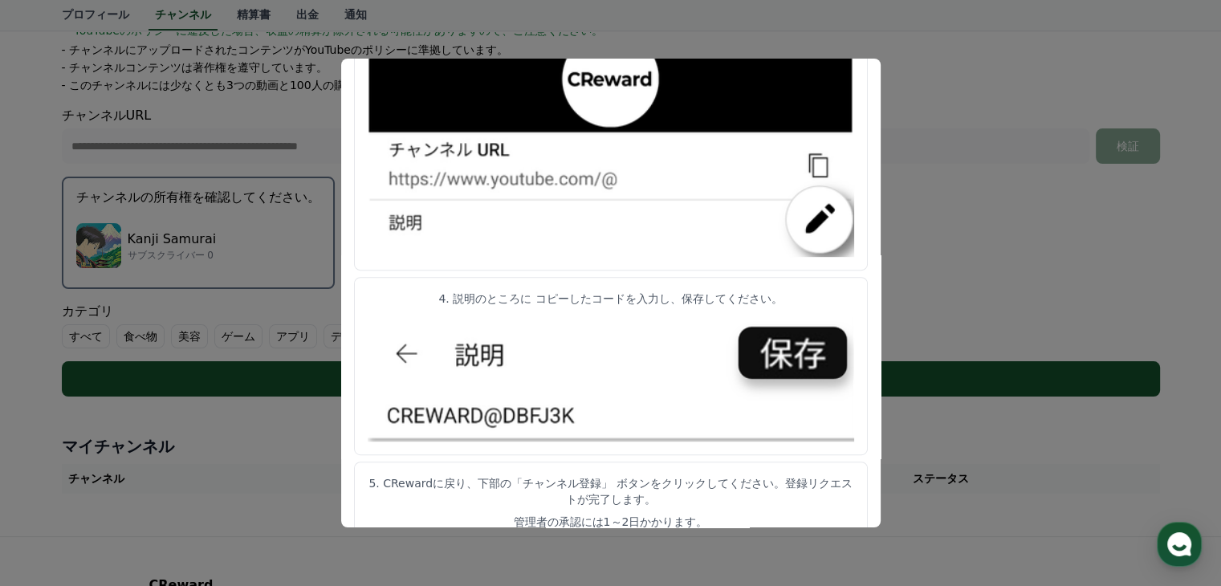
scroll to position [835, 0]
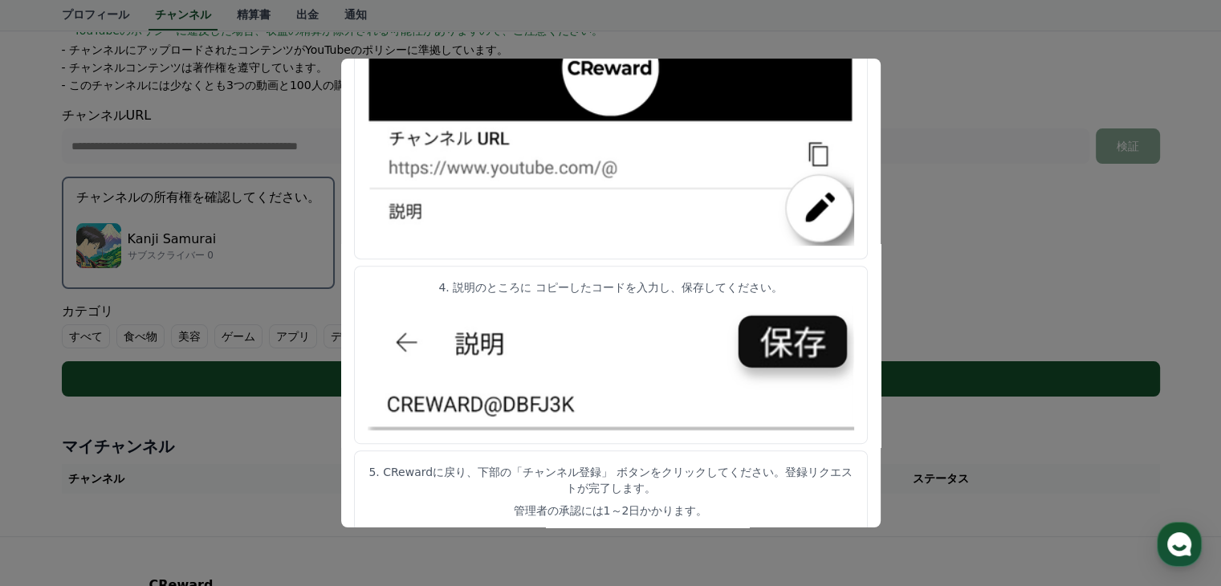
click at [914, 6] on button "close modal" at bounding box center [610, 293] width 1221 height 586
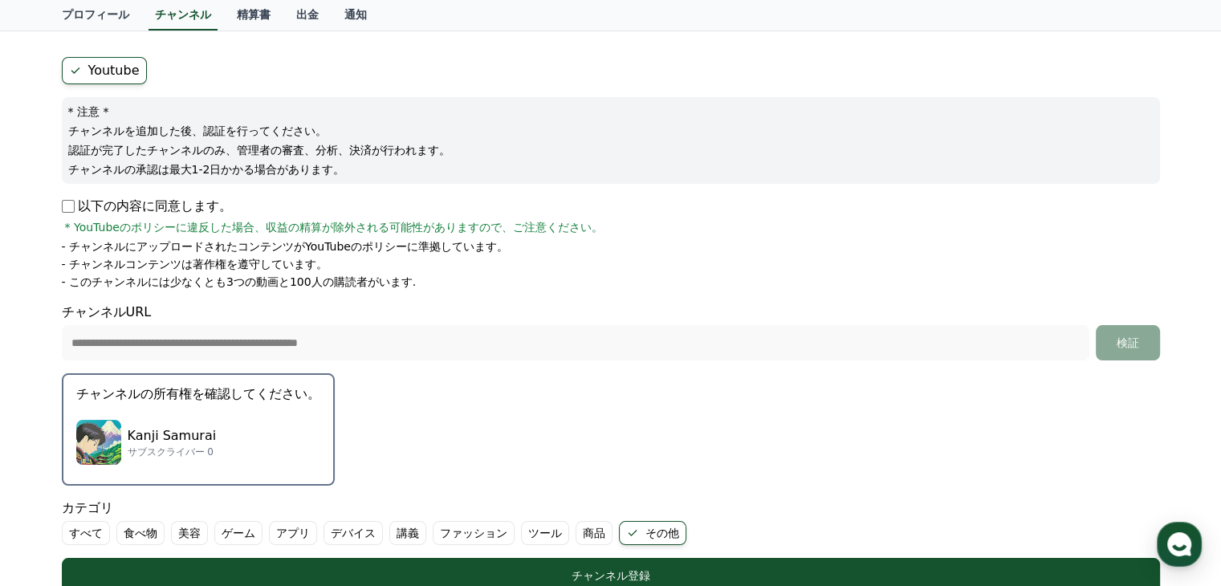
scroll to position [0, 0]
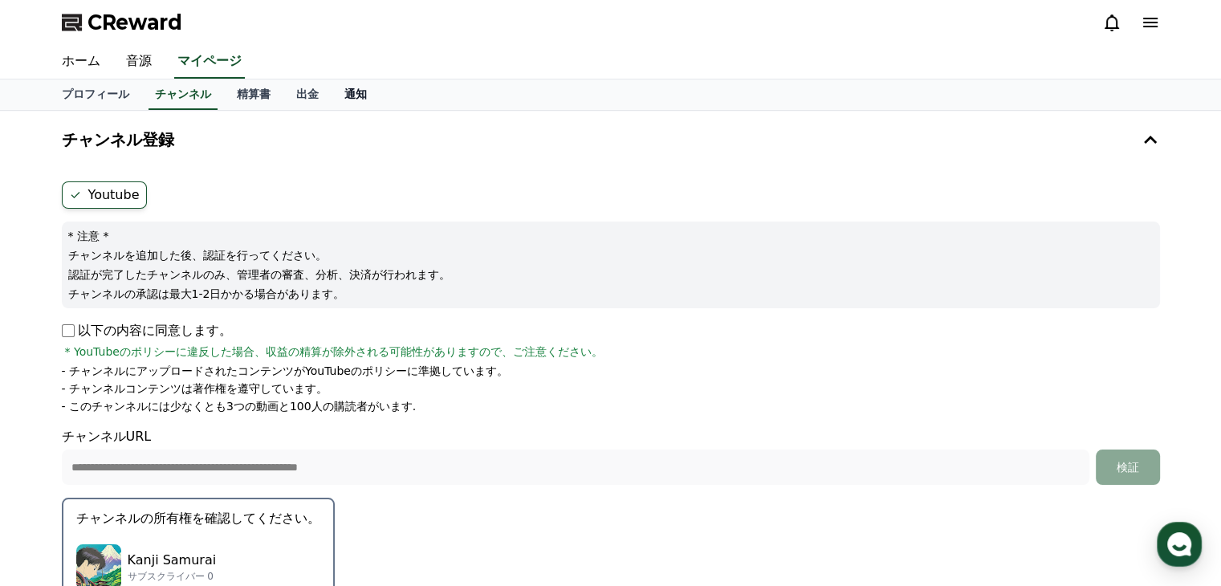
click at [332, 96] on link "通知" at bounding box center [356, 95] width 48 height 31
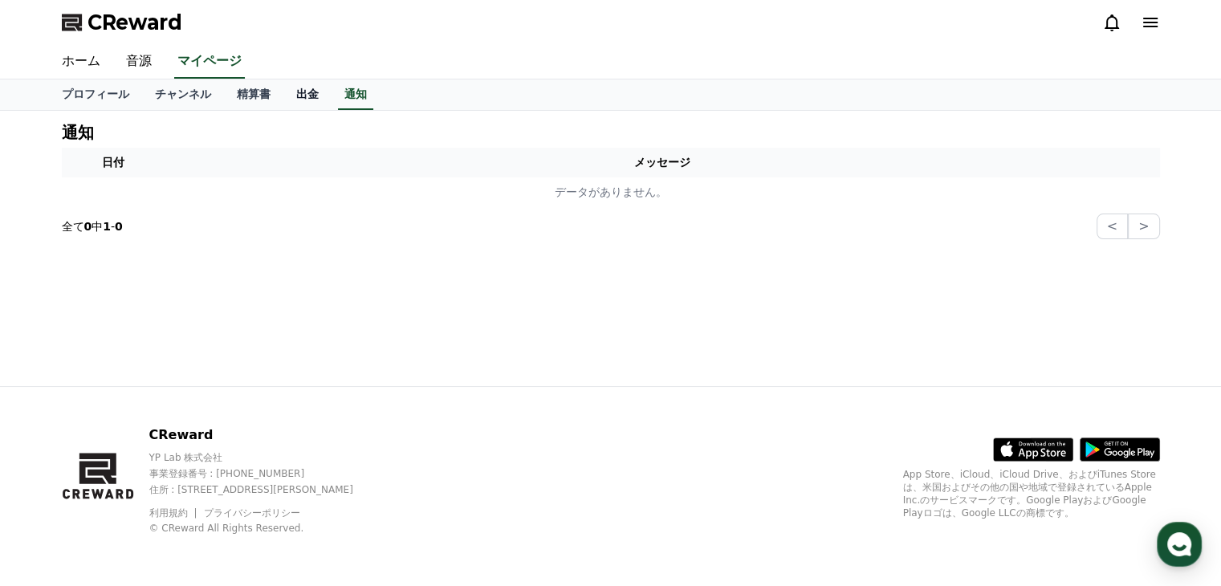
click at [283, 94] on link "出金" at bounding box center [307, 95] width 48 height 31
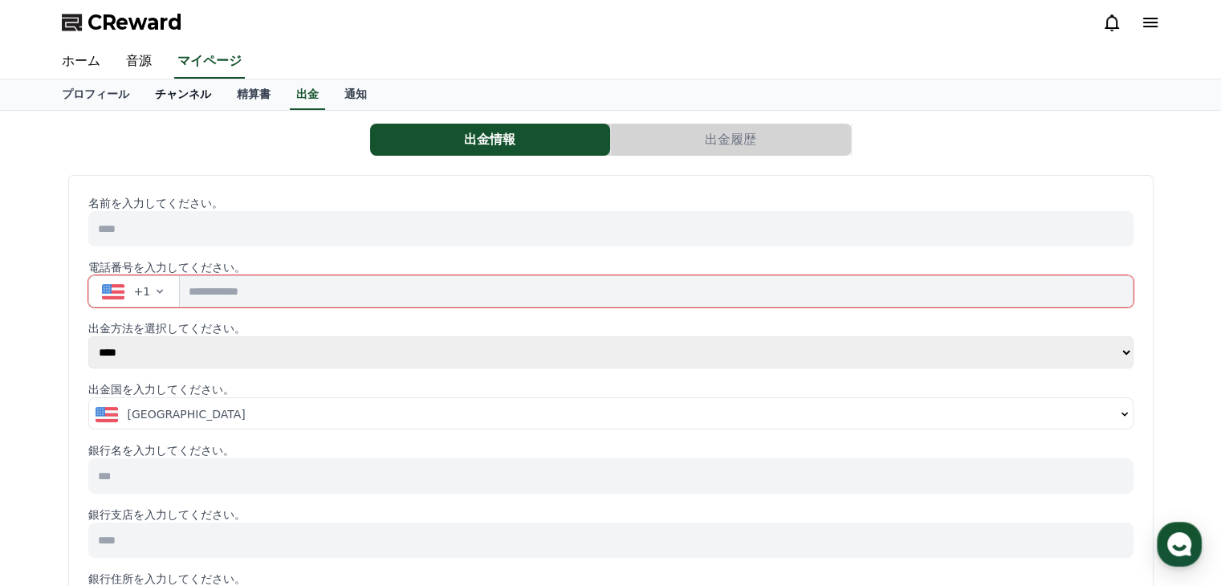
click at [149, 94] on link "チャンネル" at bounding box center [183, 95] width 82 height 31
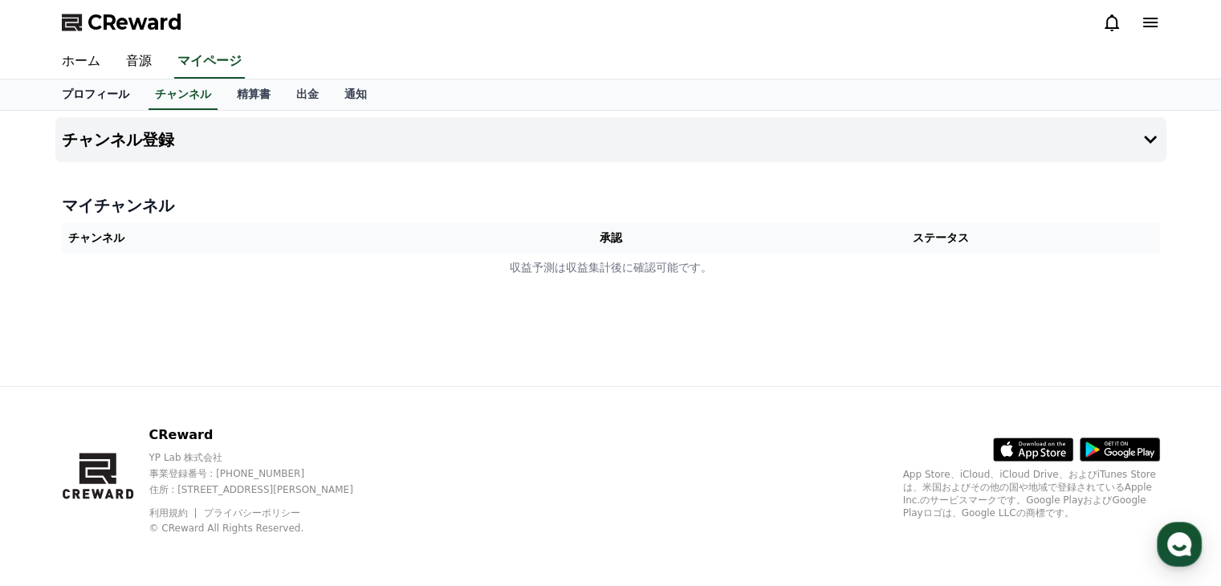
click at [85, 91] on link "プロフィール" at bounding box center [95, 95] width 93 height 31
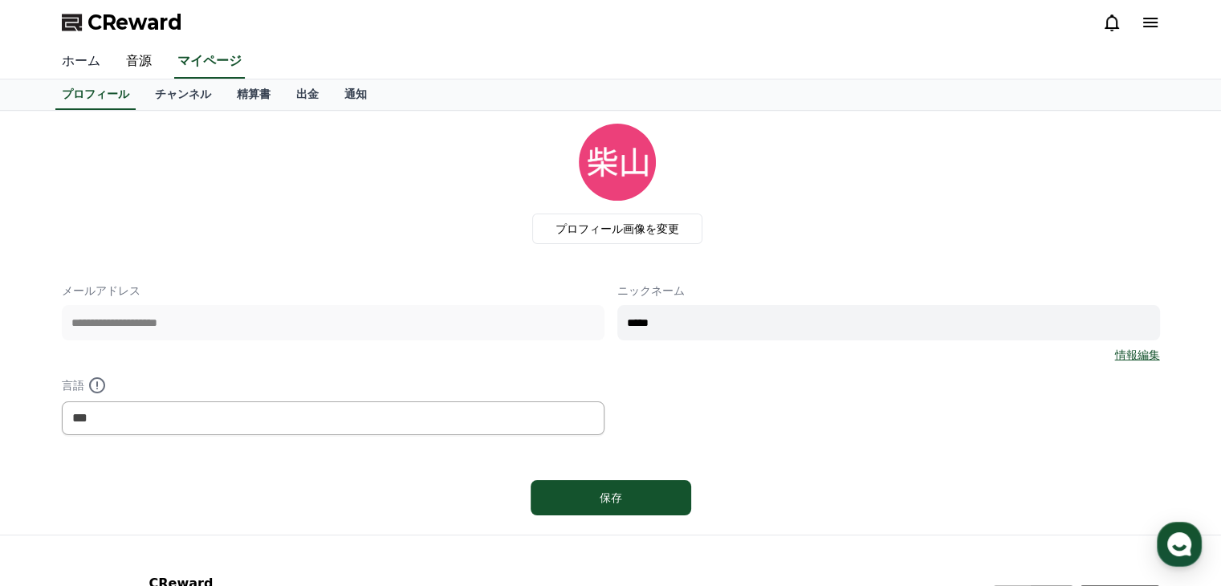
click at [69, 62] on link "ホーム" at bounding box center [81, 62] width 64 height 34
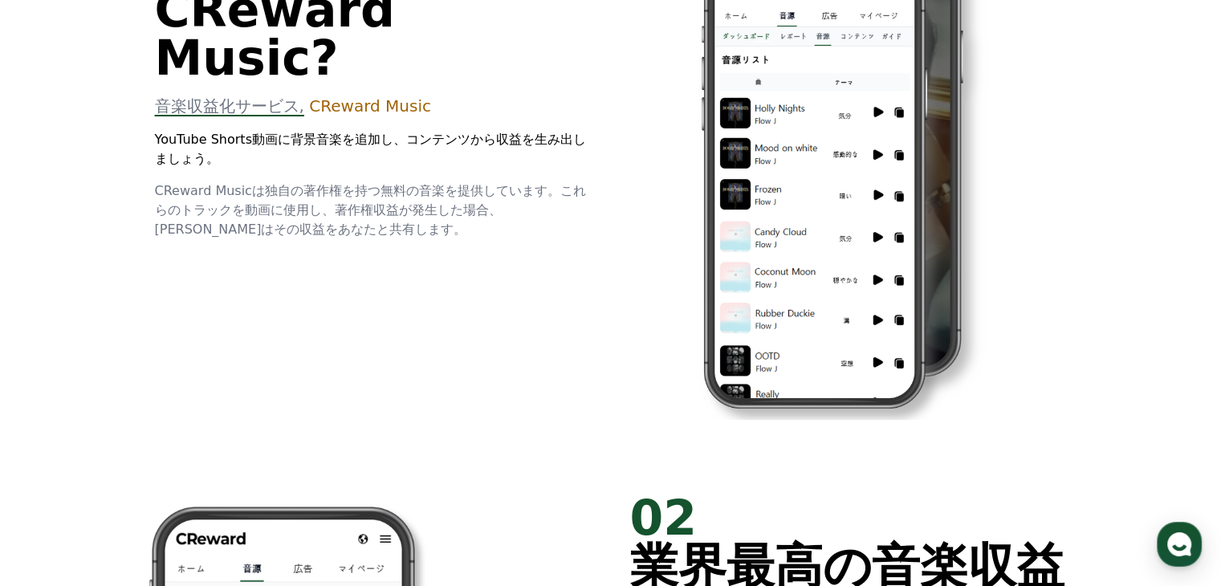
scroll to position [562, 0]
